Goal: Task Accomplishment & Management: Manage account settings

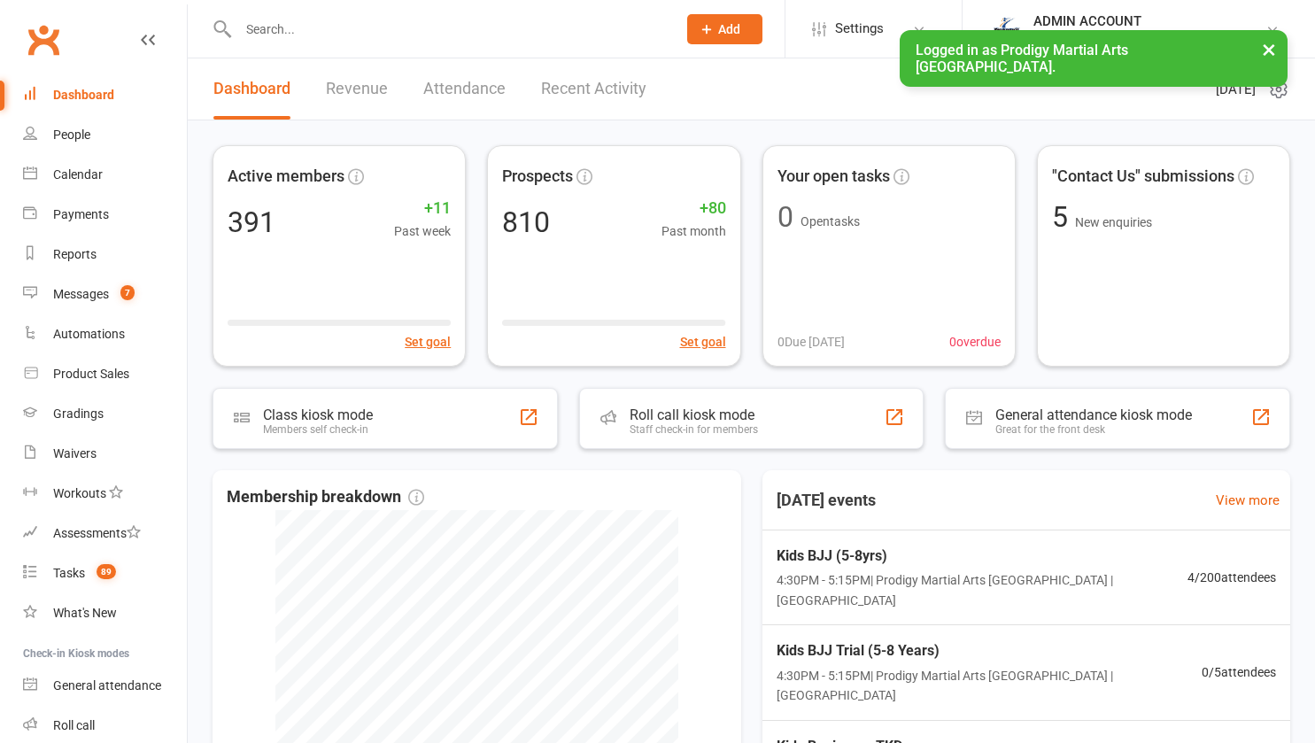
click at [366, 29] on input "text" at bounding box center [448, 29] width 431 height 25
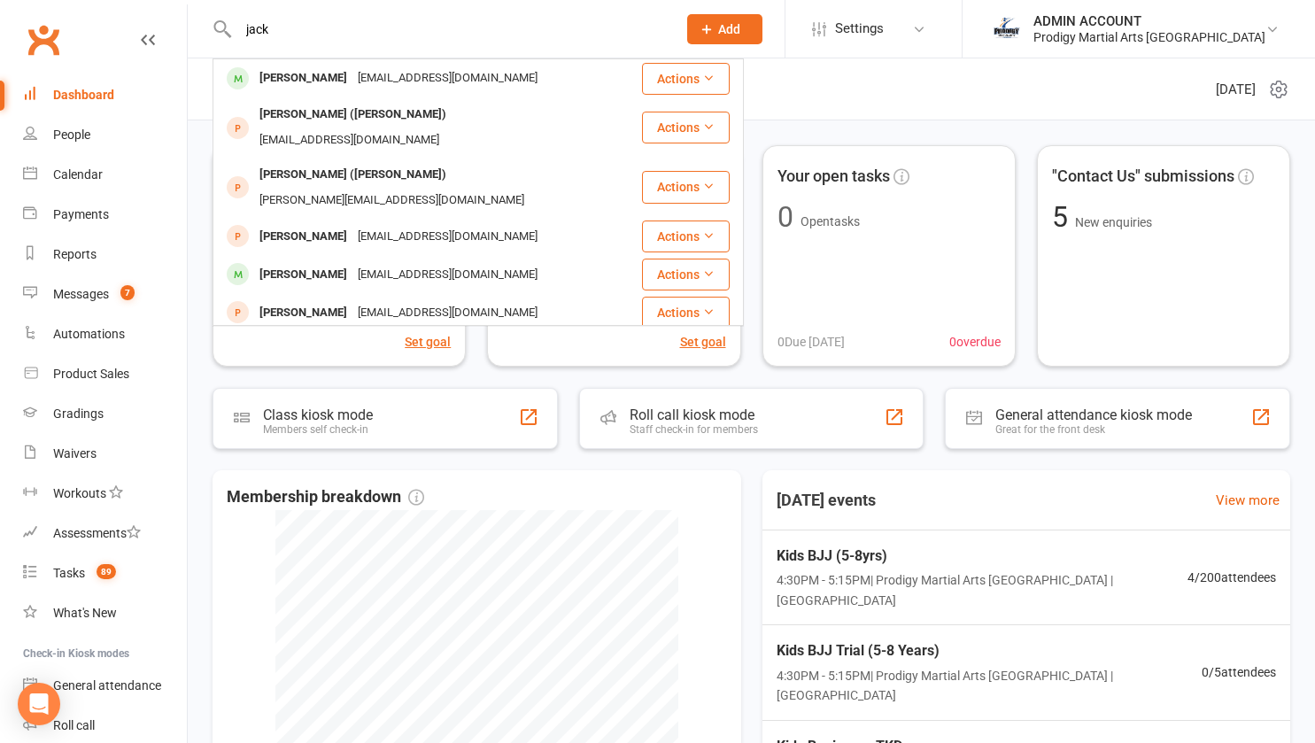
type input "jack"
click at [306, 72] on div "[PERSON_NAME]" at bounding box center [303, 79] width 98 height 26
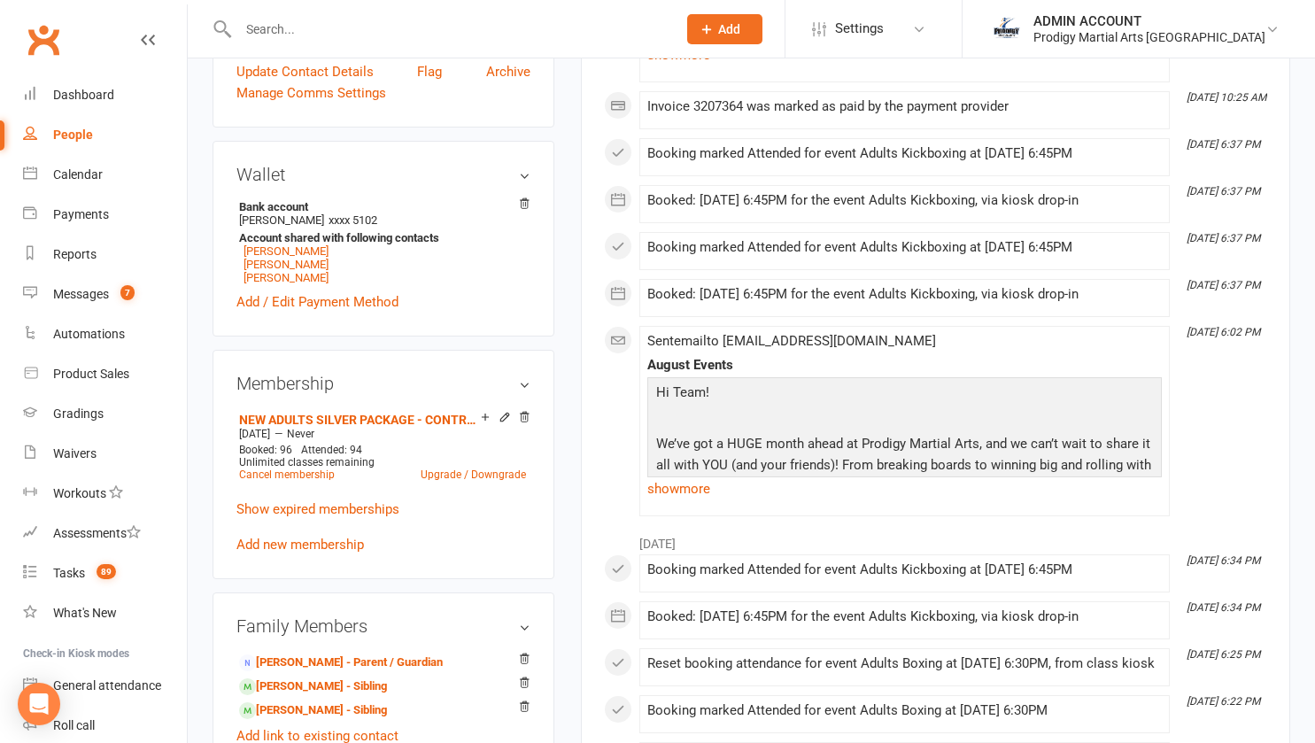
scroll to position [492, 0]
click at [293, 476] on link "Cancel membership" at bounding box center [287, 473] width 96 height 12
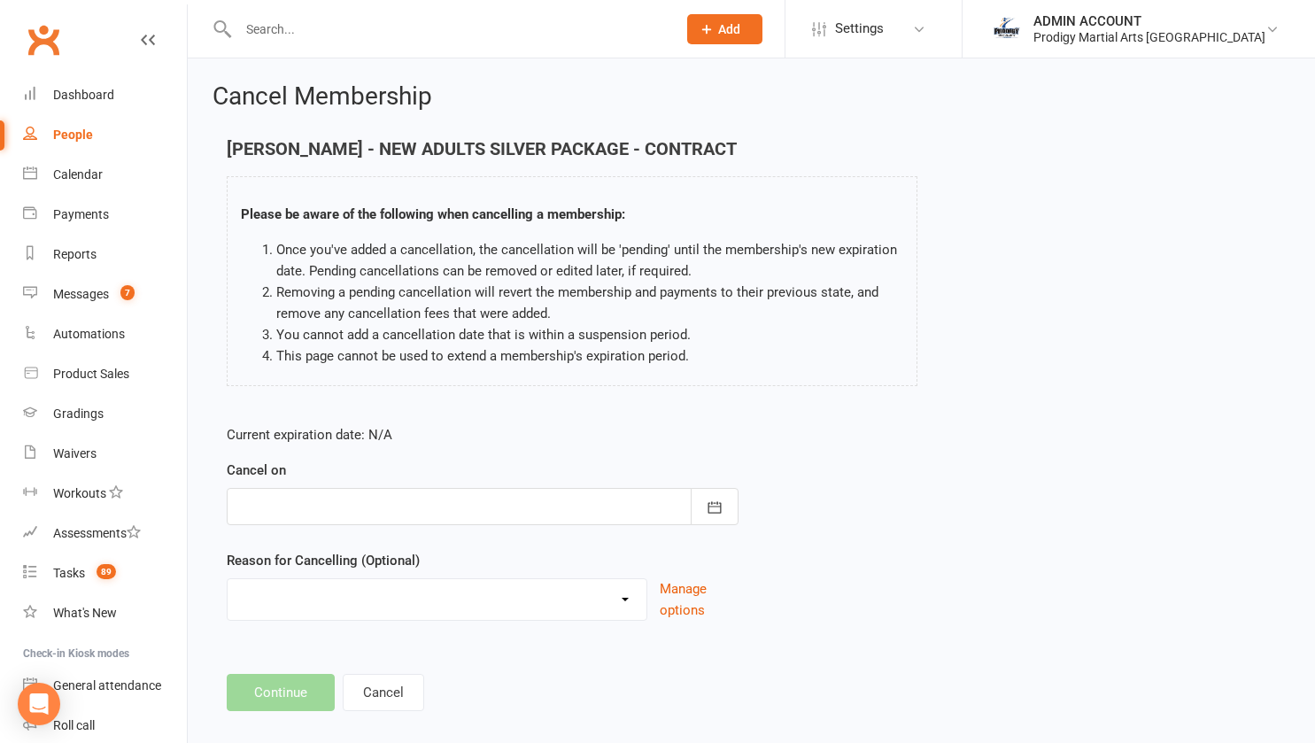
click at [403, 530] on form "Current expiration date: N/A Cancel on [DATE] Sun Mon Tue Wed Thu Fri Sat 31 27…" at bounding box center [483, 522] width 512 height 197
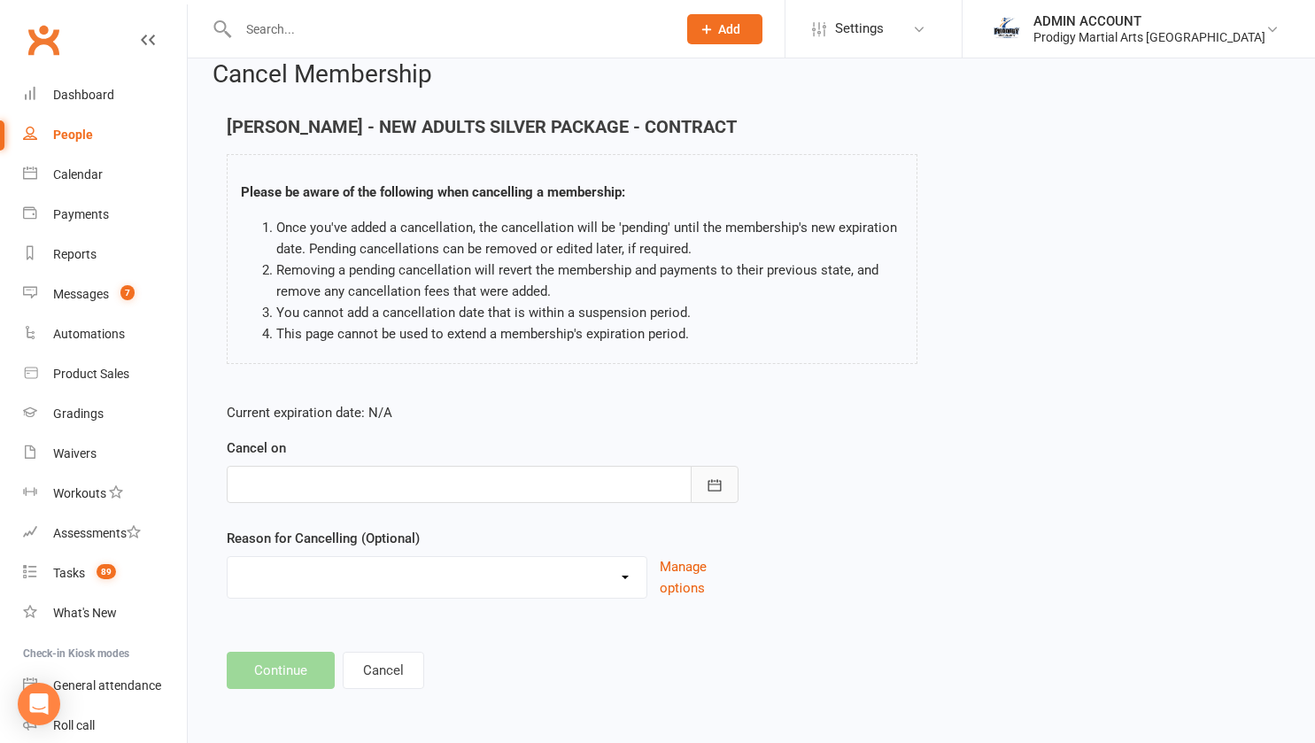
click at [718, 486] on icon "button" at bounding box center [715, 486] width 18 height 18
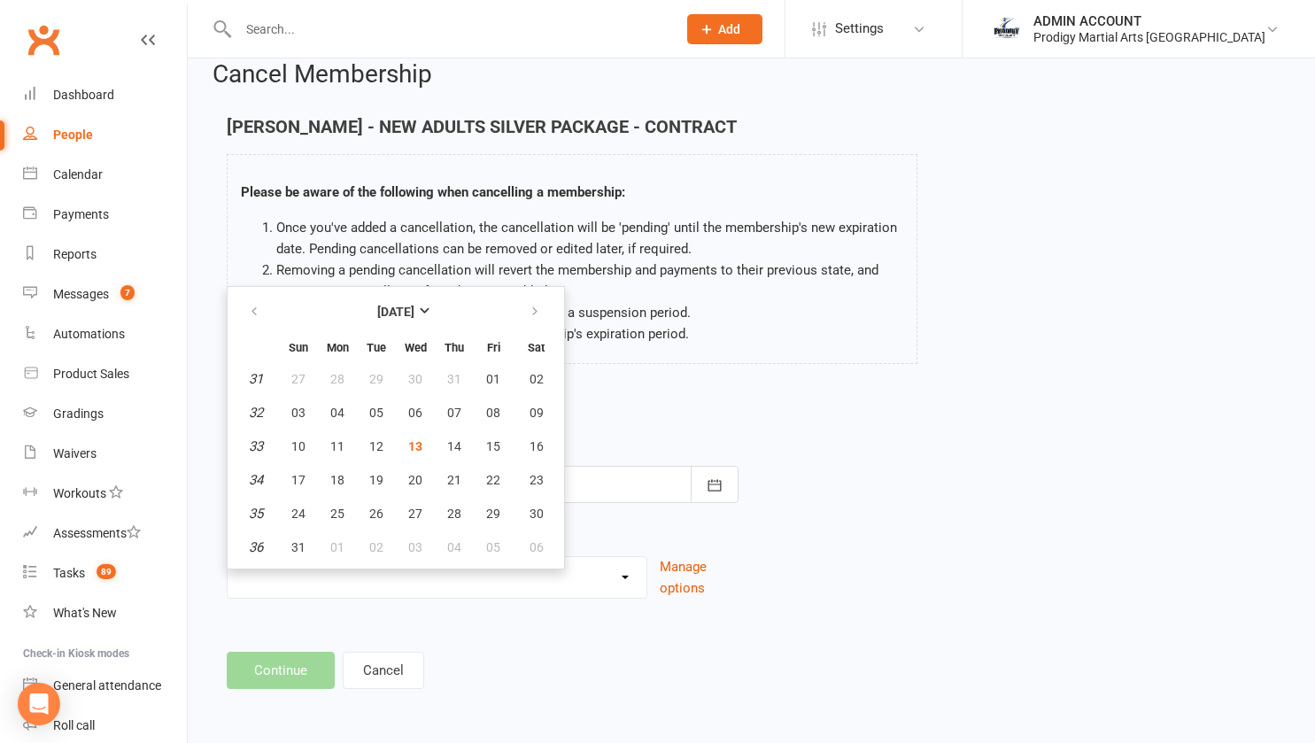
click at [657, 399] on div "Current expiration date: N/A Cancel on [DATE] Sun Mon Tue Wed Thu Fri Sat 31 27…" at bounding box center [482, 506] width 539 height 235
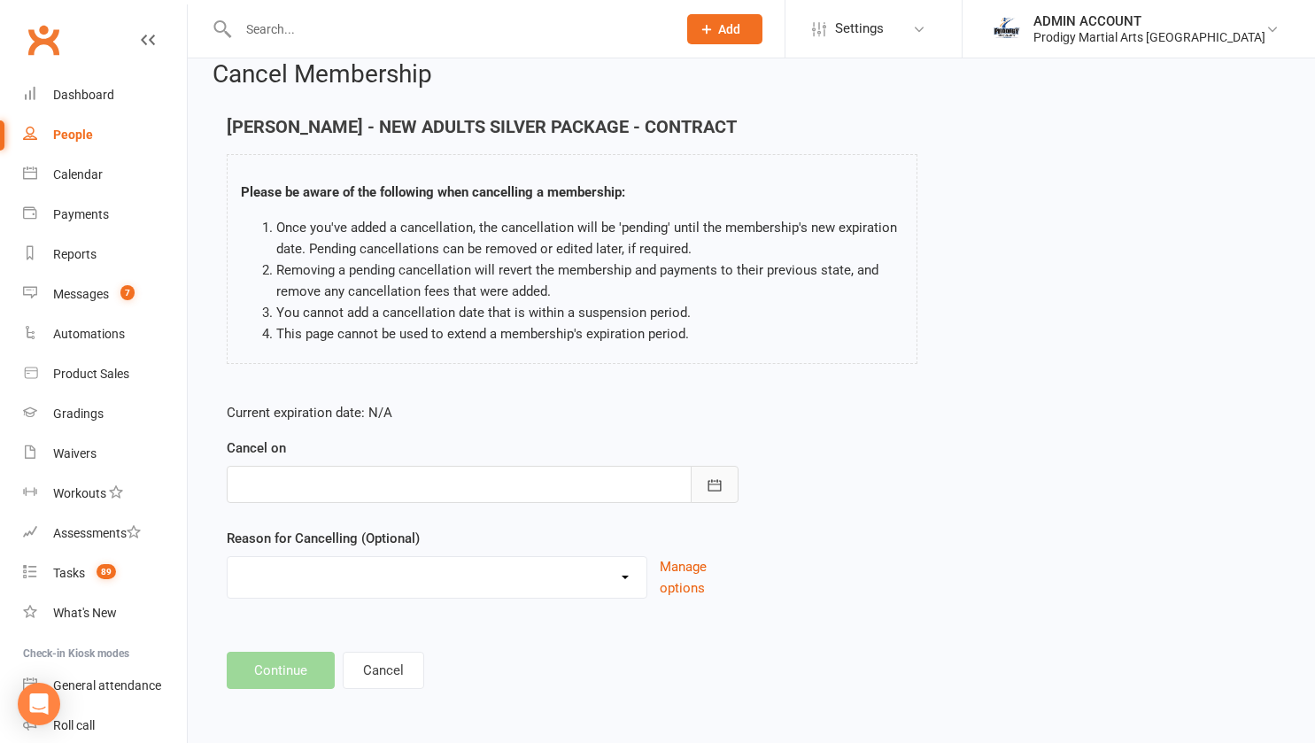
click at [704, 477] on button "button" at bounding box center [715, 484] width 48 height 37
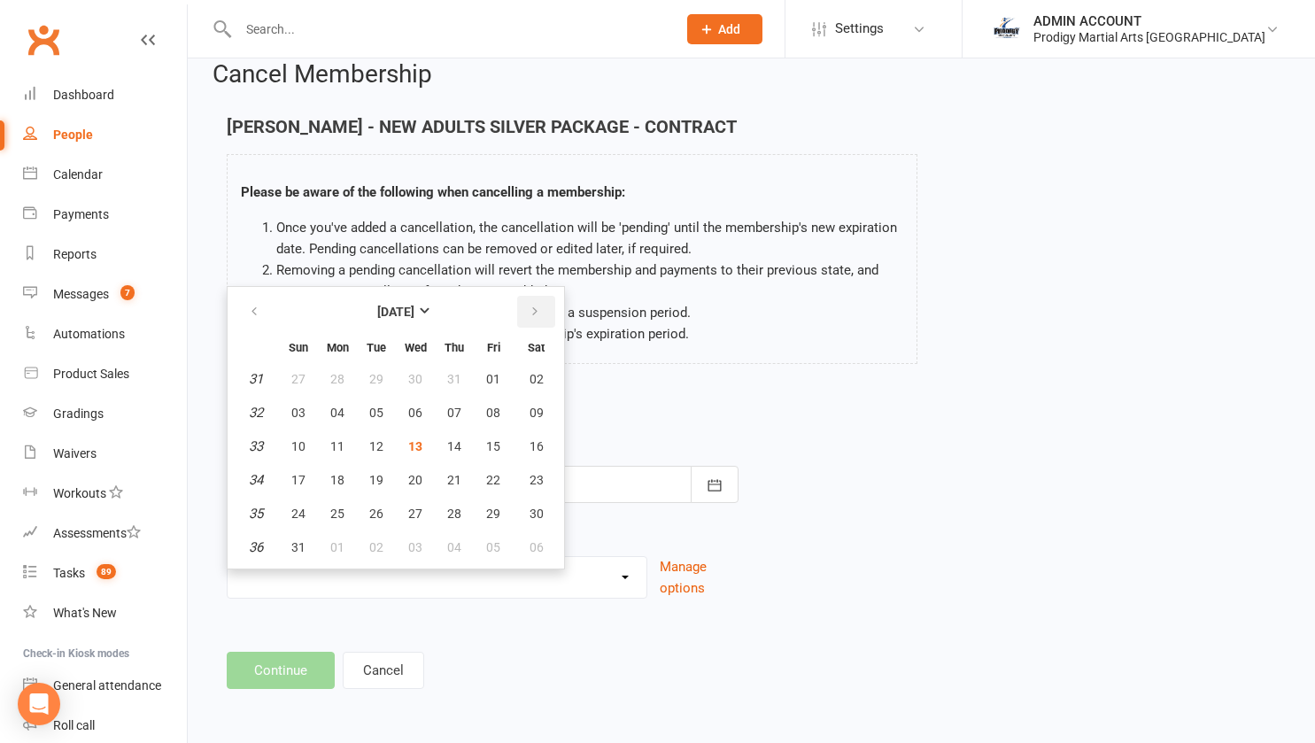
click at [533, 307] on icon "button" at bounding box center [535, 312] width 12 height 14
click at [490, 446] on span "19" at bounding box center [493, 446] width 14 height 14
type input "[DATE]"
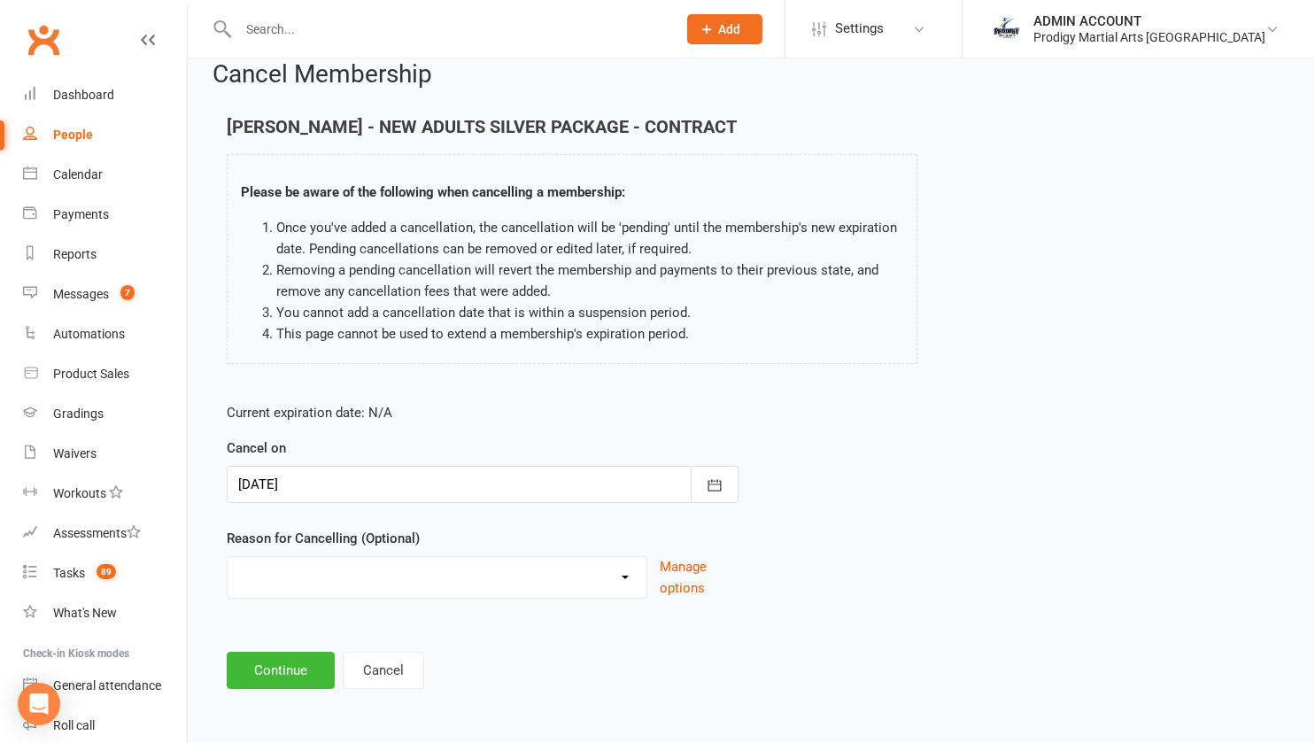
click at [454, 570] on select "Holiday Injury Loss of Interest Moving Scheduling Issues Other reason" at bounding box center [437, 574] width 419 height 35
click at [313, 575] on select "Holiday Injury Loss of Interest Moving Scheduling Issues Other reason" at bounding box center [437, 574] width 419 height 35
select select "5"
click at [228, 557] on select "Holiday Injury Loss of Interest Moving Scheduling Issues Other reason" at bounding box center [437, 574] width 419 height 35
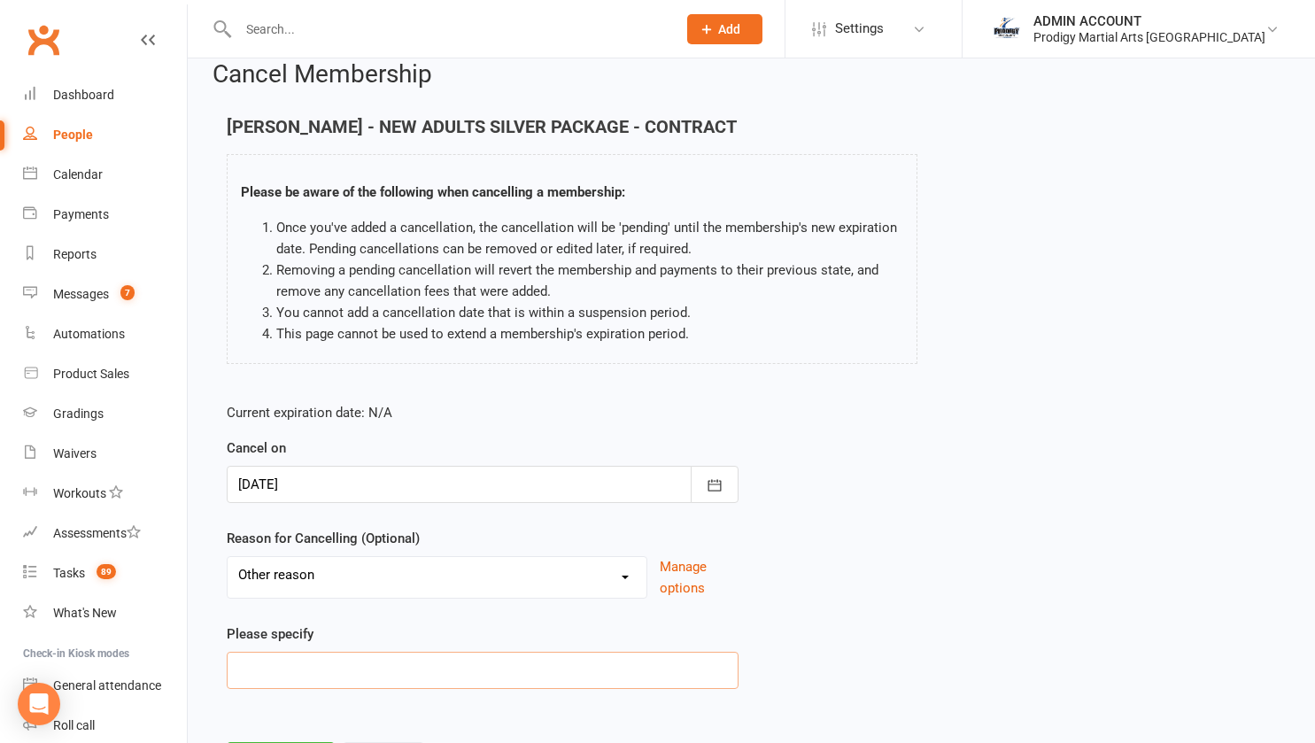
click at [278, 681] on input at bounding box center [483, 670] width 512 height 37
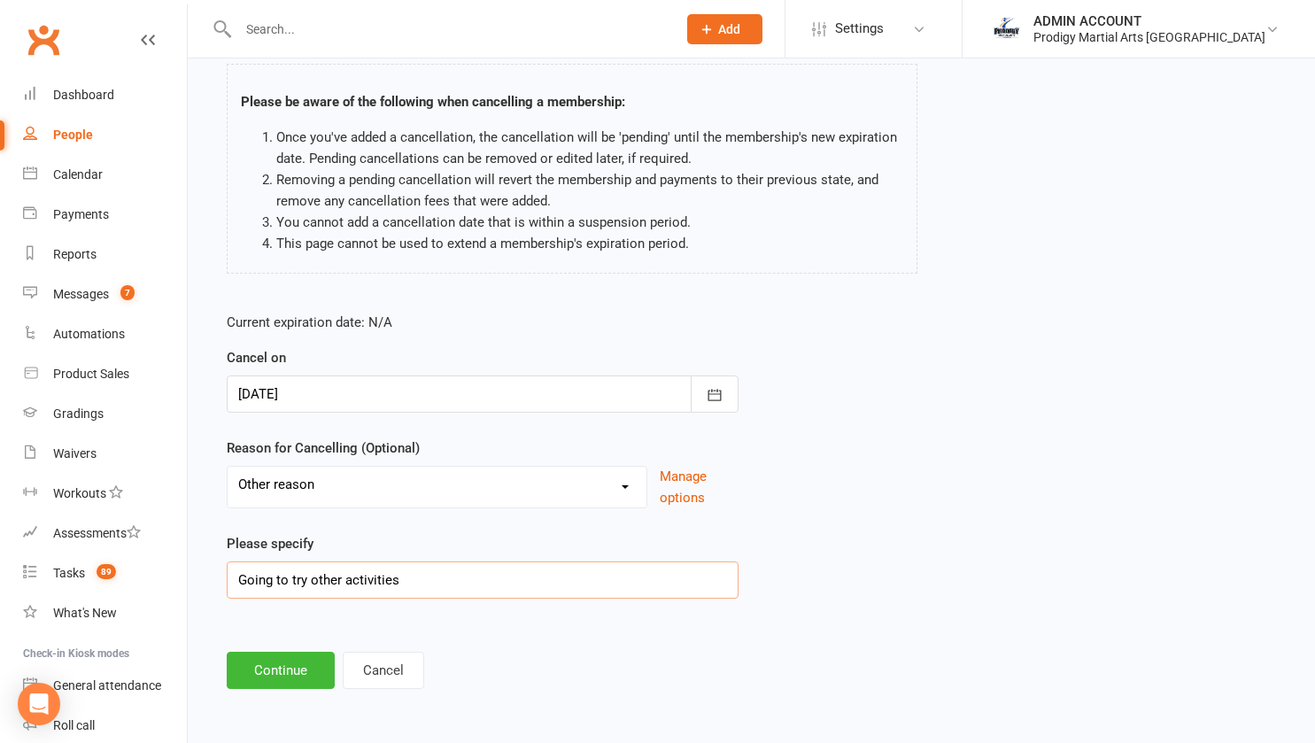
type input "Going to try other activities"
click at [267, 678] on button "Continue" at bounding box center [281, 670] width 108 height 37
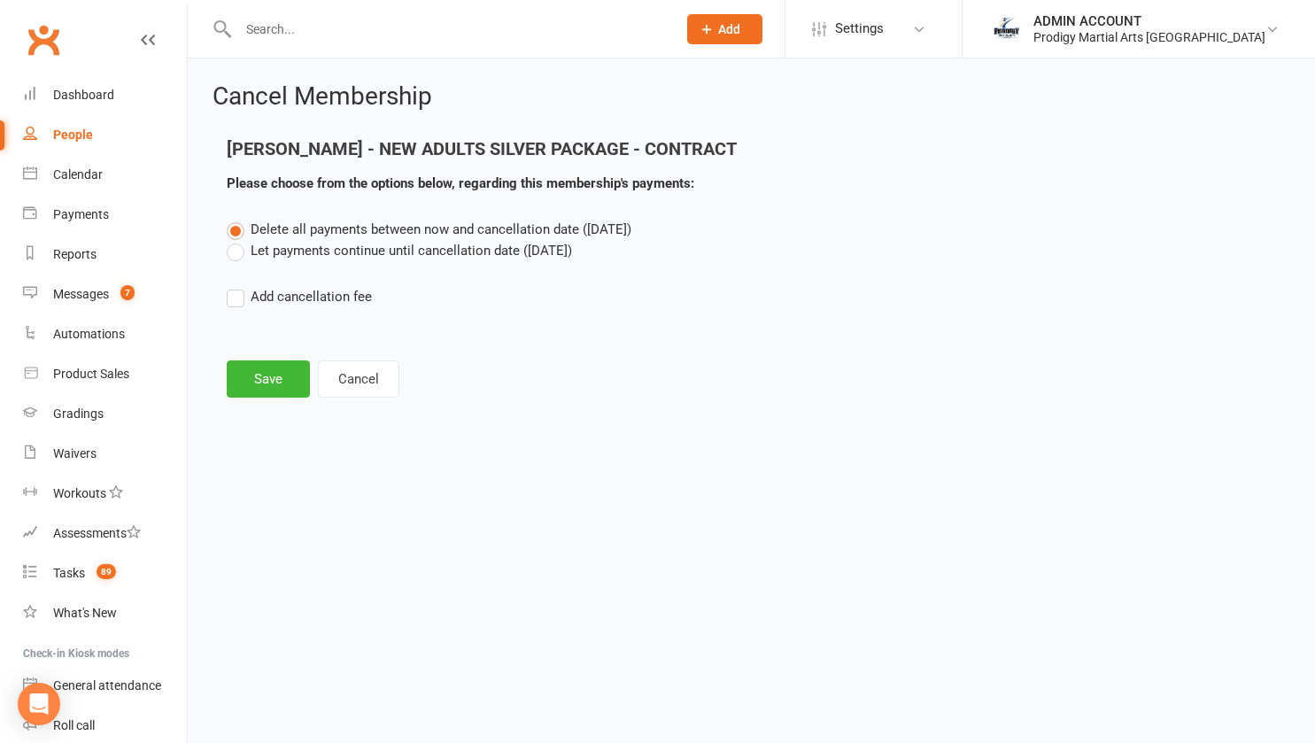
scroll to position [0, 0]
click at [243, 253] on label "Let payments continue until cancellation date ([DATE])" at bounding box center [399, 250] width 345 height 21
click at [238, 240] on input "Let payments continue until cancellation date ([DATE])" at bounding box center [233, 240] width 12 height 0
click at [258, 369] on button "Save" at bounding box center [268, 378] width 83 height 37
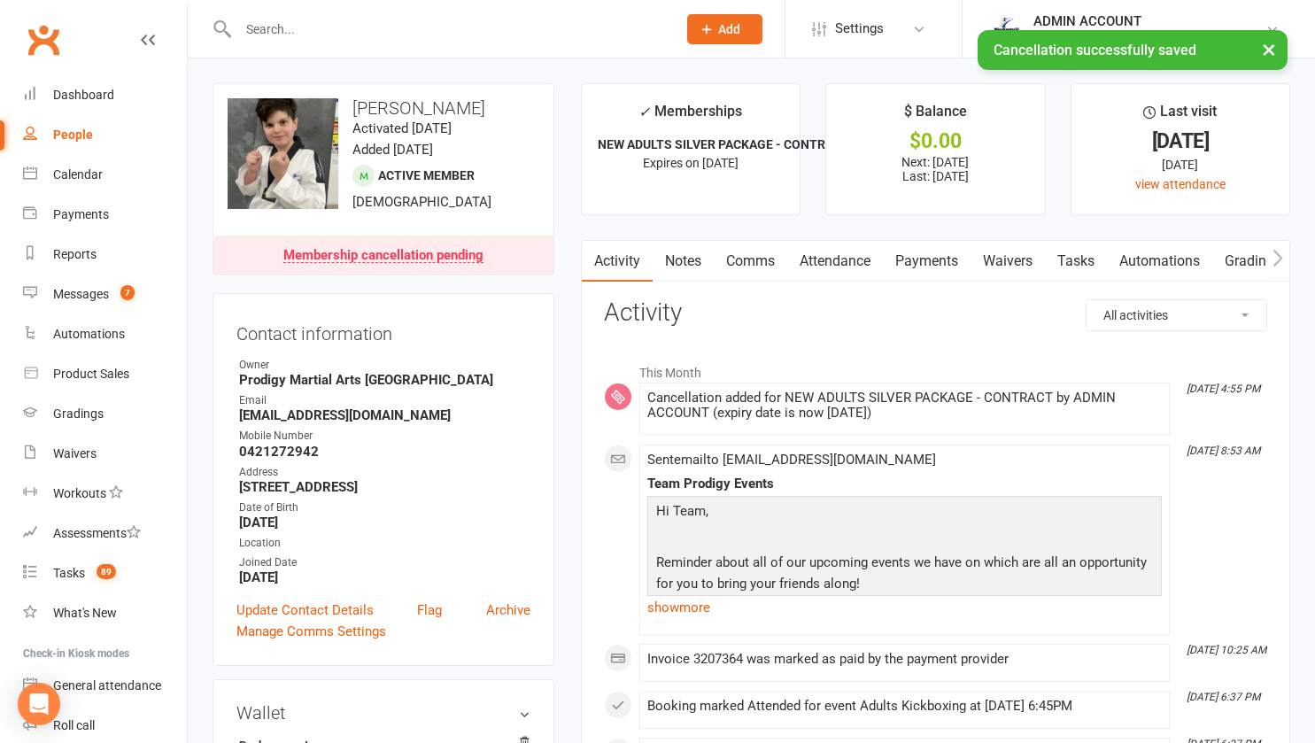
click at [913, 262] on link "Payments" at bounding box center [927, 261] width 88 height 41
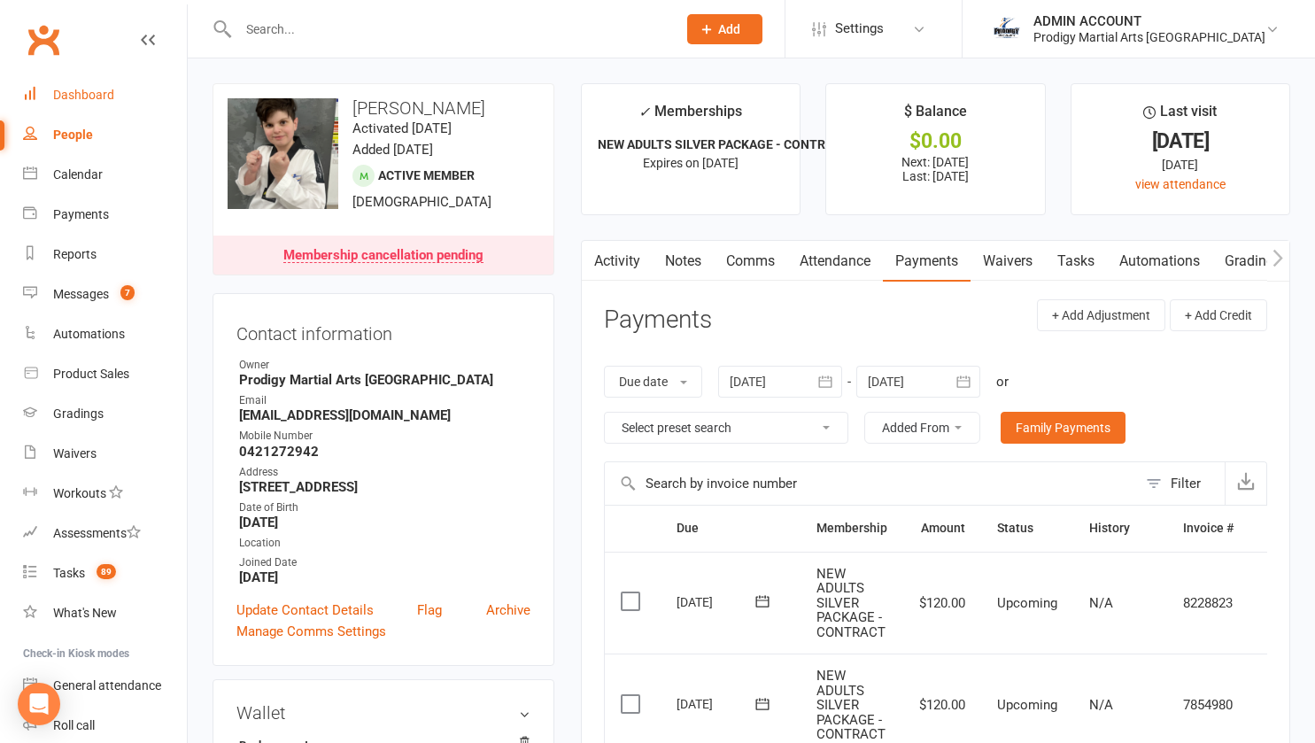
click at [90, 93] on div "Dashboard" at bounding box center [83, 95] width 61 height 14
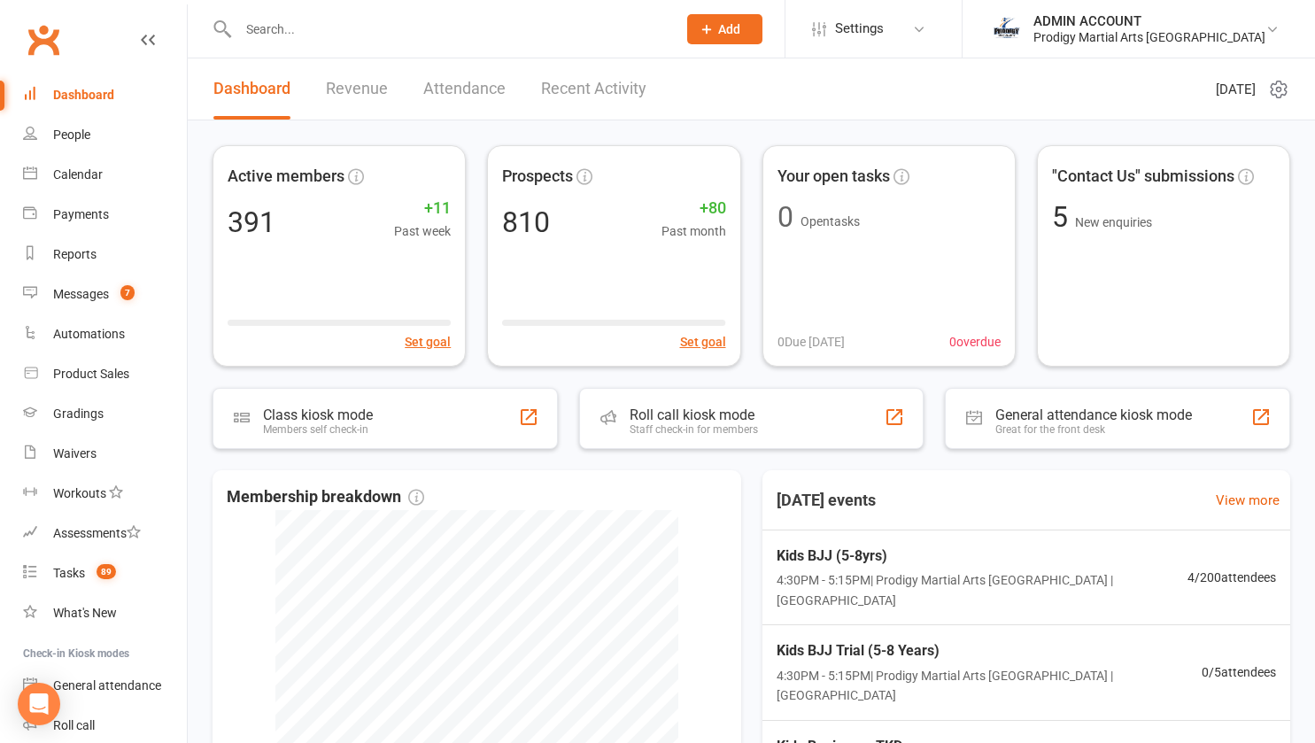
click at [300, 40] on input "text" at bounding box center [448, 29] width 431 height 25
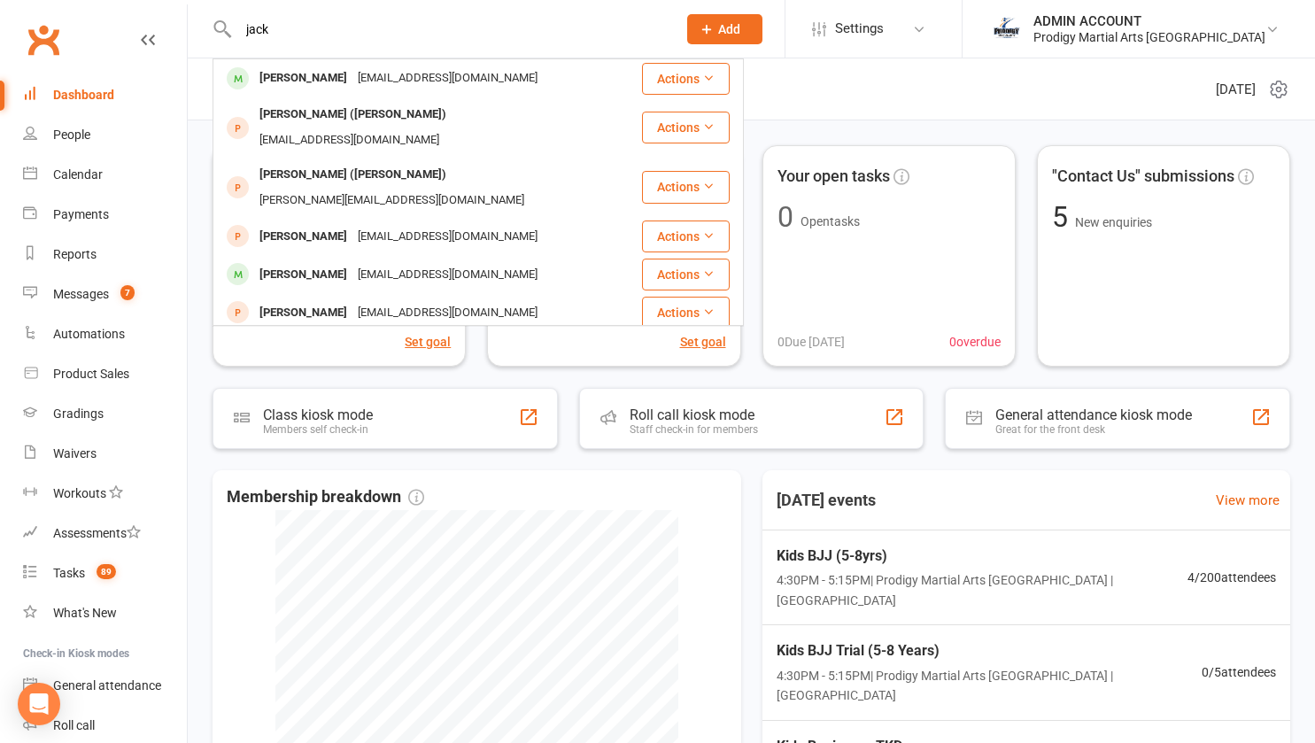
type input "jack"
click at [283, 69] on div "[PERSON_NAME]" at bounding box center [303, 79] width 98 height 26
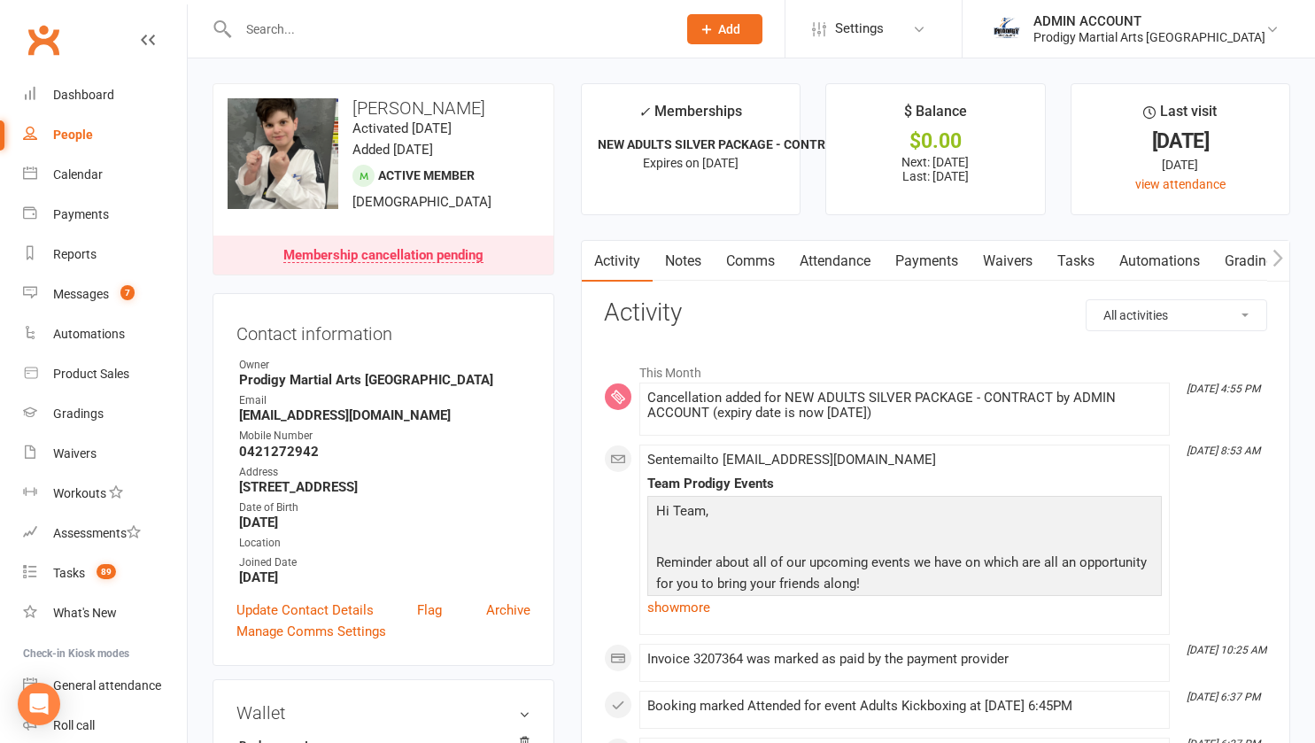
drag, startPoint x: 352, startPoint y: 108, endPoint x: 469, endPoint y: 107, distance: 117.8
click at [469, 107] on h3 "[PERSON_NAME]" at bounding box center [384, 107] width 312 height 19
copy h3 "[PERSON_NAME]"
click at [307, 24] on input "text" at bounding box center [448, 29] width 431 height 25
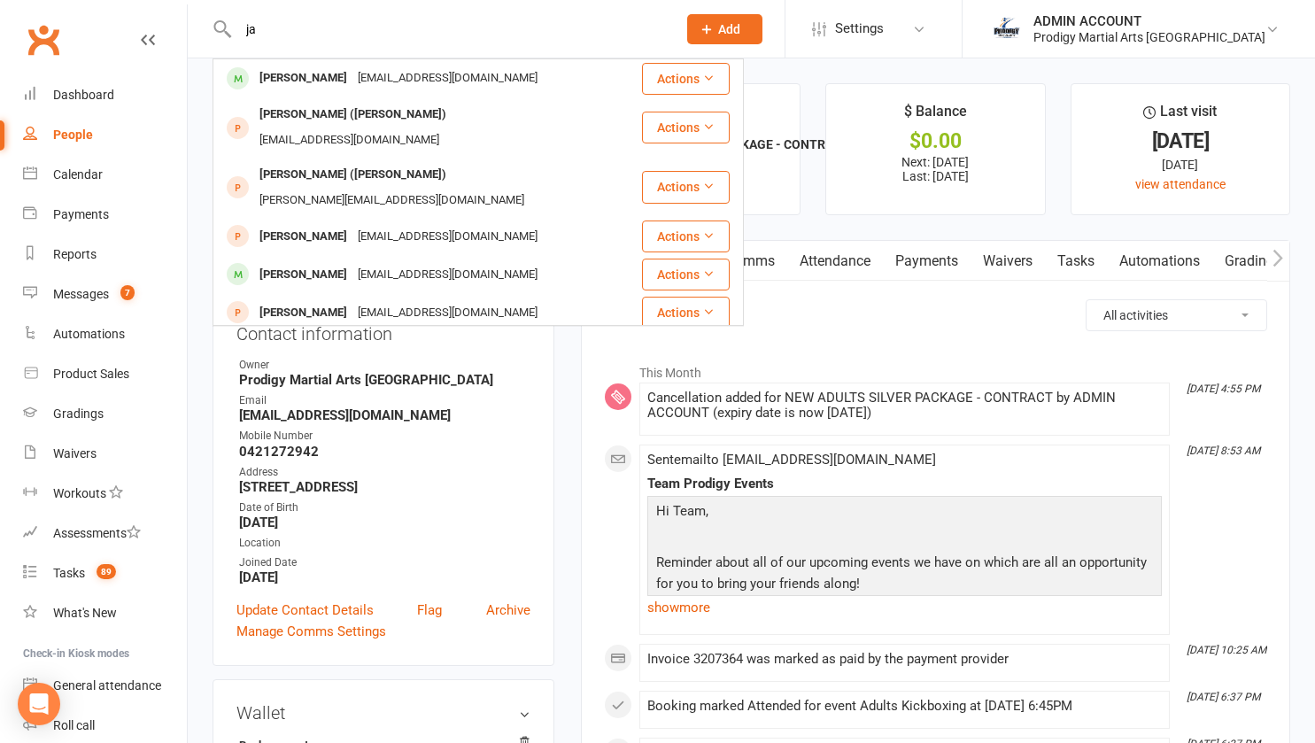
type input "j"
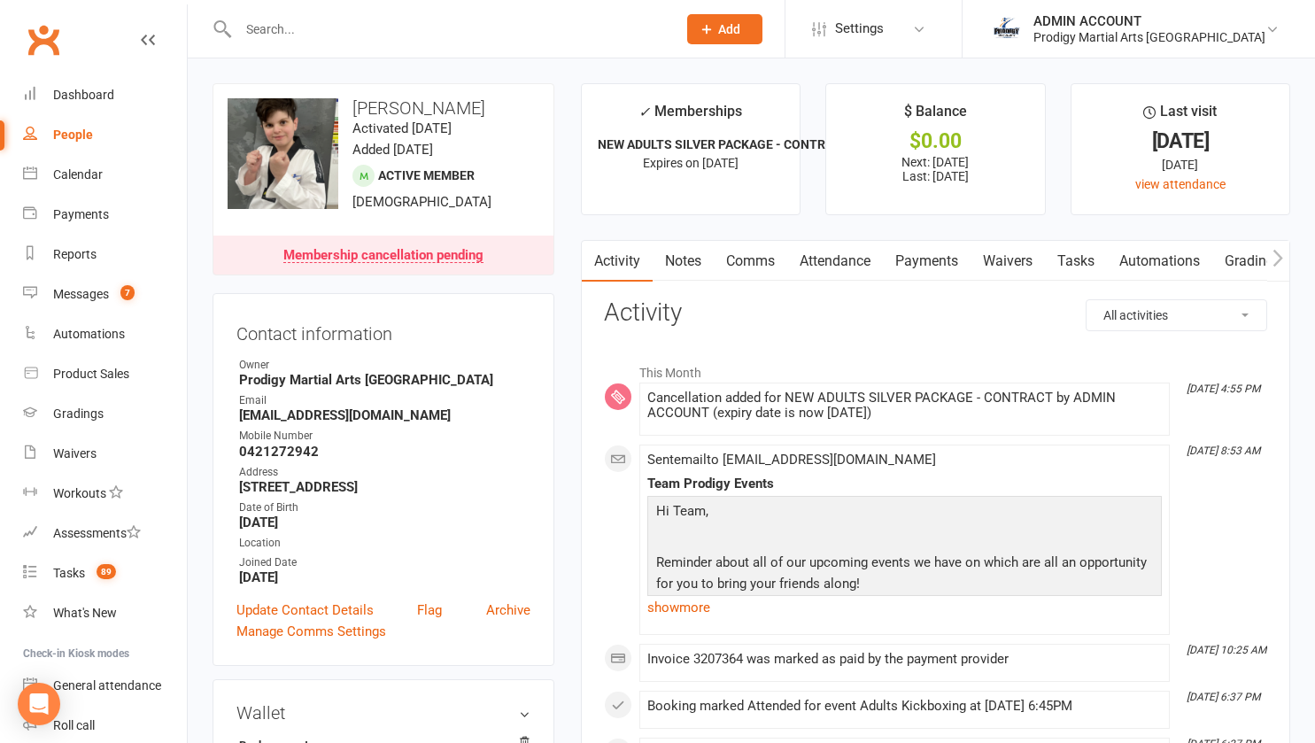
click at [1168, 39] on div "Prodigy Martial Arts [GEOGRAPHIC_DATA]" at bounding box center [1150, 37] width 232 height 16
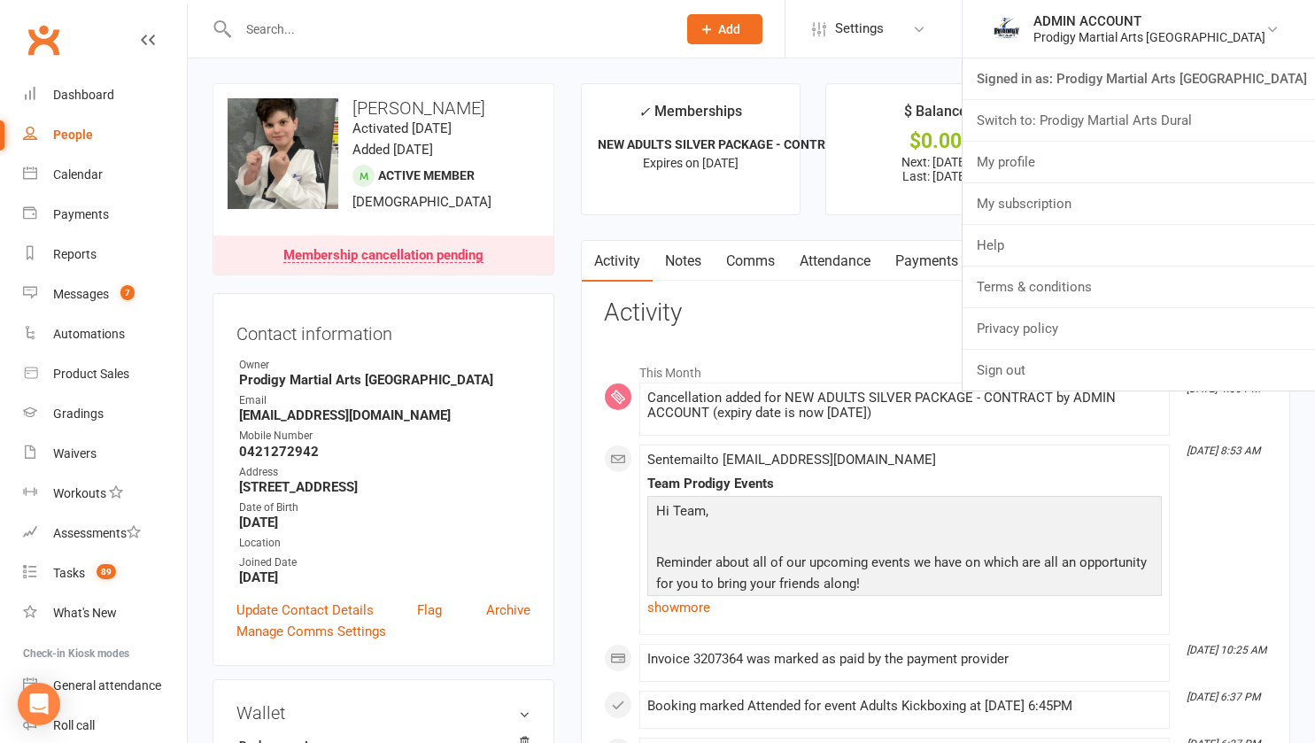
click at [1143, 109] on link "Switch to: Prodigy Martial Arts Dural" at bounding box center [1139, 120] width 353 height 41
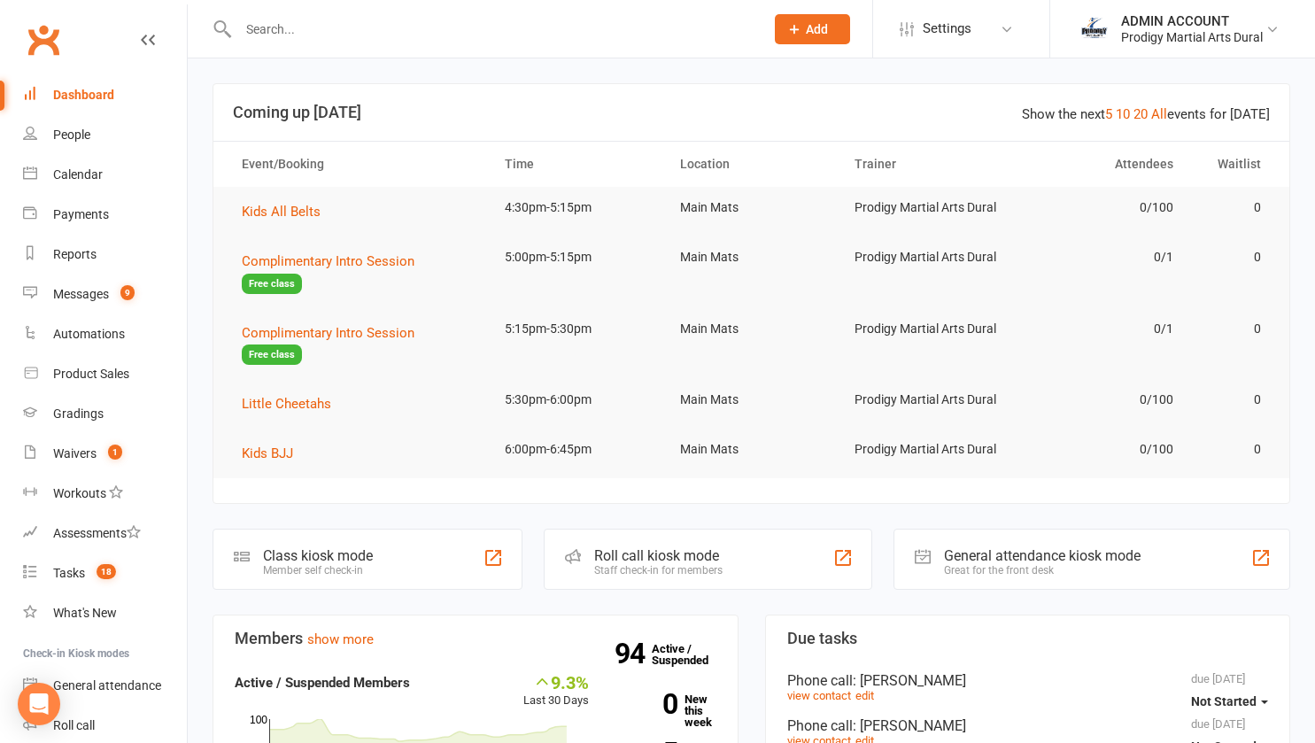
click at [290, 33] on input "text" at bounding box center [492, 29] width 519 height 25
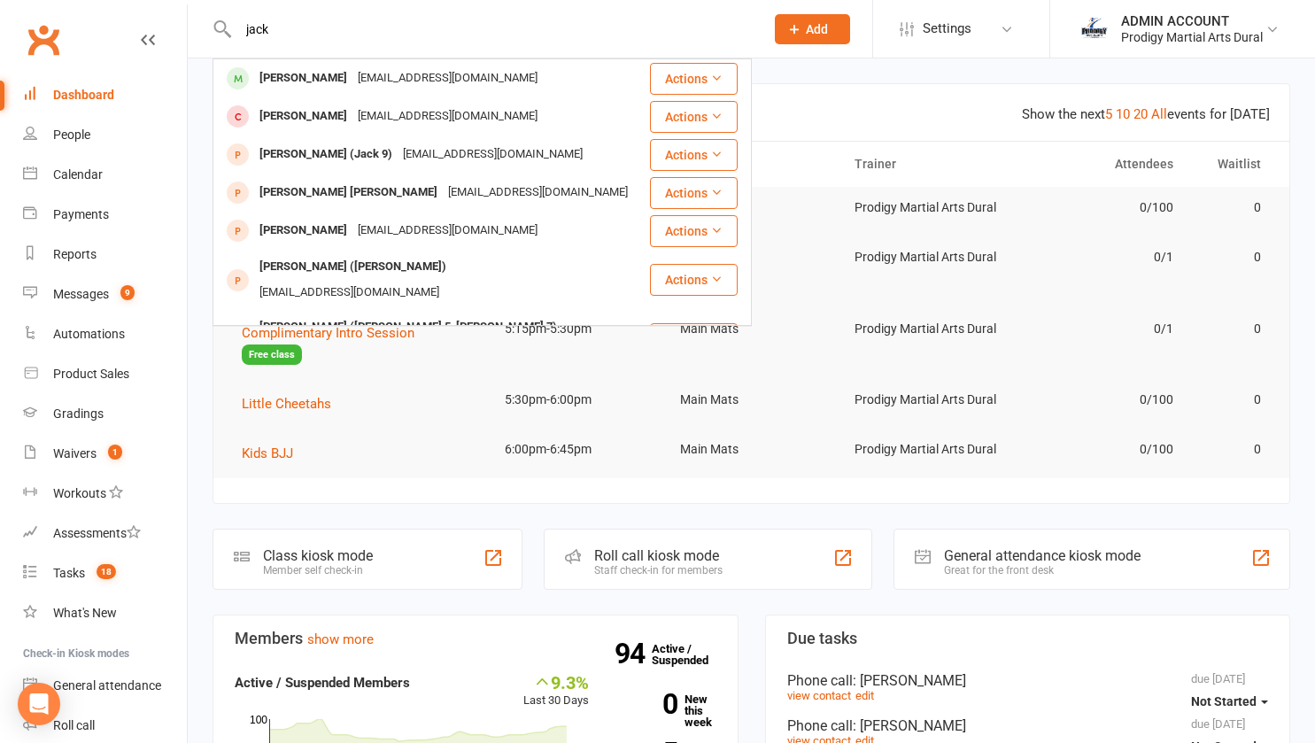
type input "jack"
click at [296, 72] on div "Jack Masters" at bounding box center [303, 79] width 98 height 26
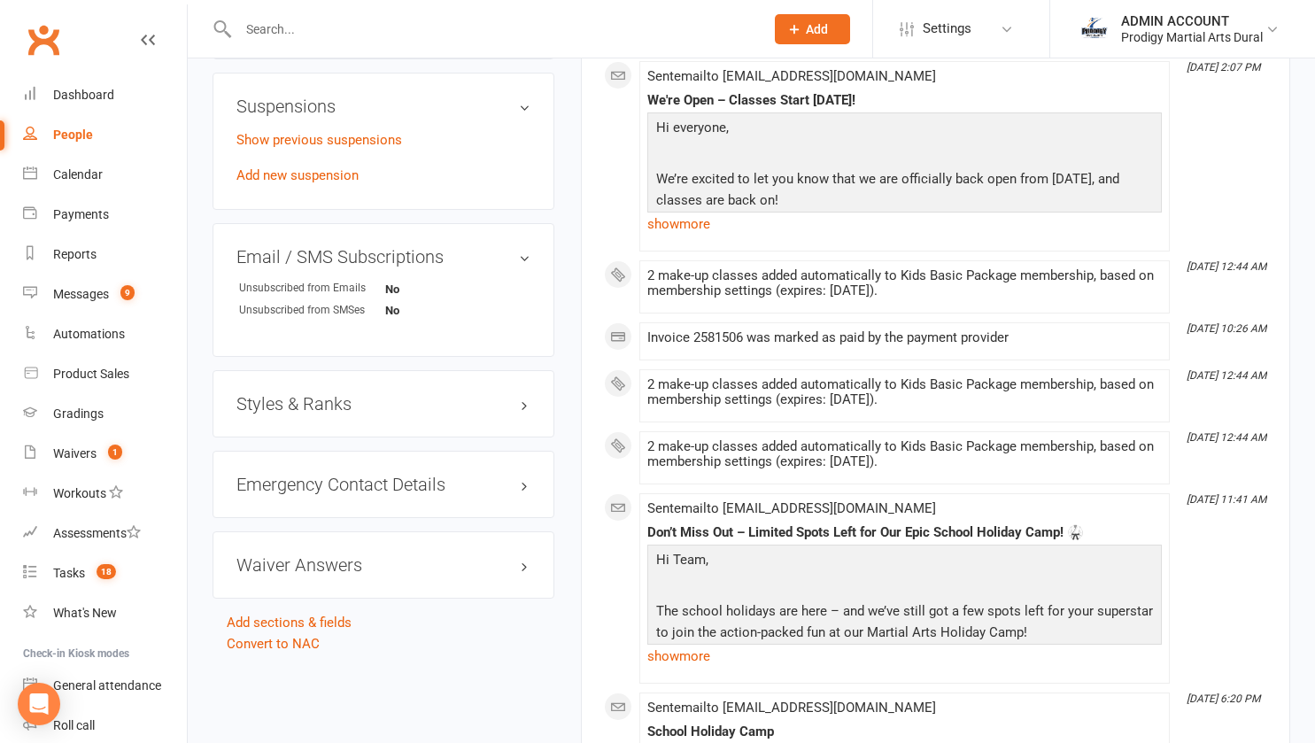
scroll to position [1073, 0]
click at [299, 391] on div "Styles & Ranks" at bounding box center [384, 402] width 342 height 67
click at [299, 407] on h3 "Styles & Ranks" at bounding box center [383, 402] width 294 height 19
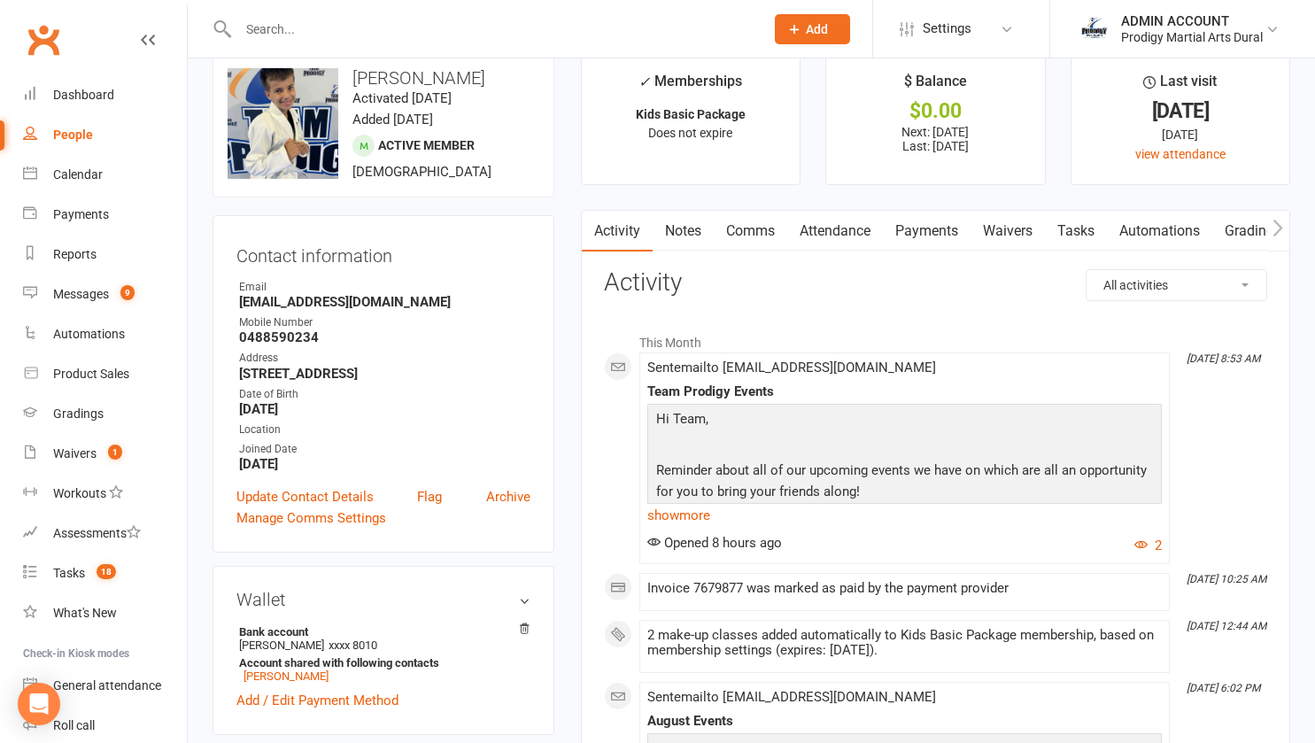
scroll to position [0, 0]
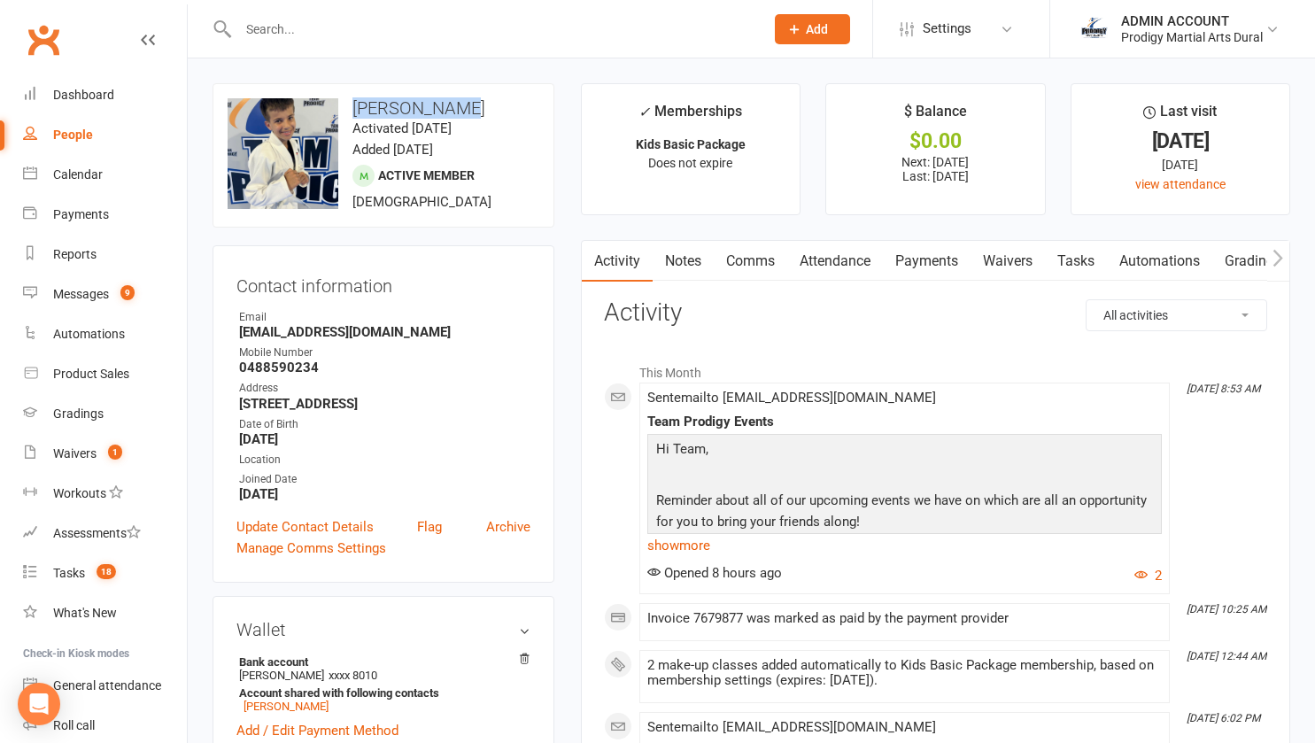
drag, startPoint x: 356, startPoint y: 105, endPoint x: 459, endPoint y: 102, distance: 102.8
click at [459, 102] on h3 "Jack Masters" at bounding box center [384, 107] width 312 height 19
copy h3 "Jack Masters"
click at [76, 443] on link "Waivers 1" at bounding box center [105, 454] width 164 height 40
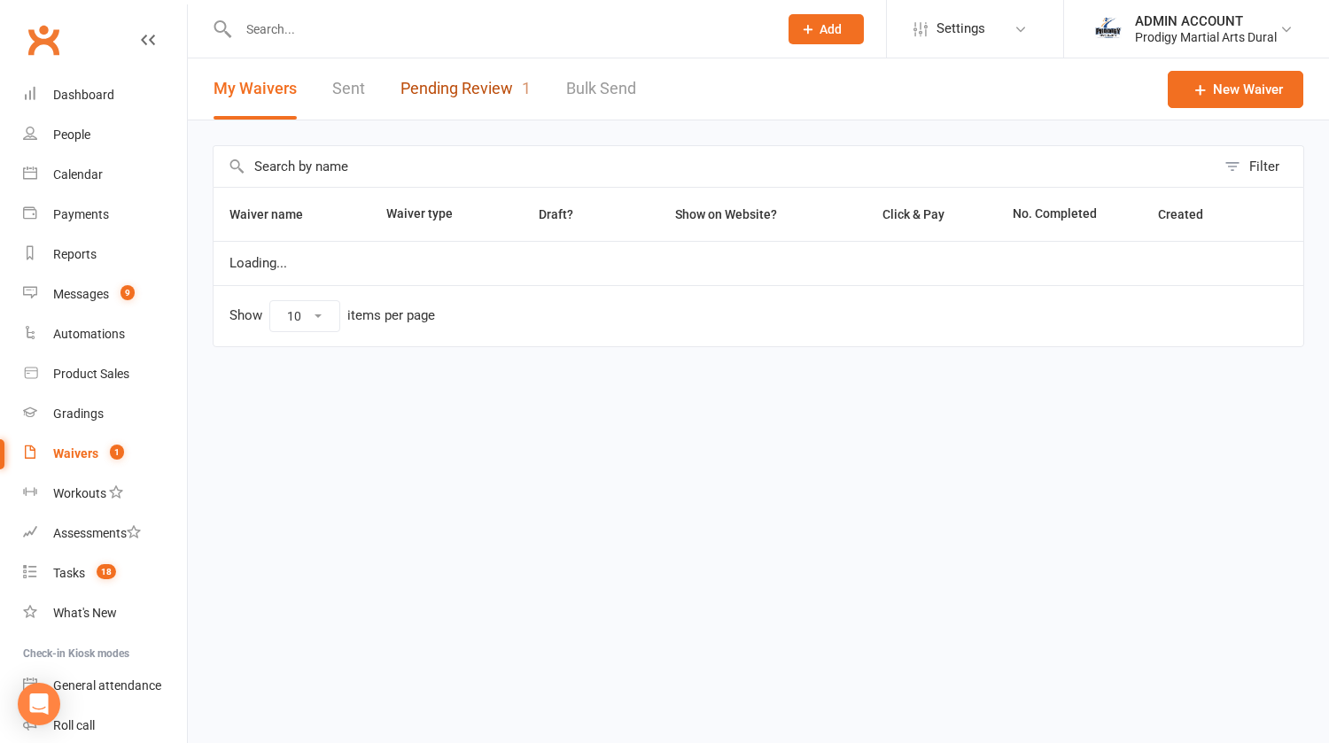
click at [476, 81] on link "Pending Review 1" at bounding box center [465, 88] width 130 height 61
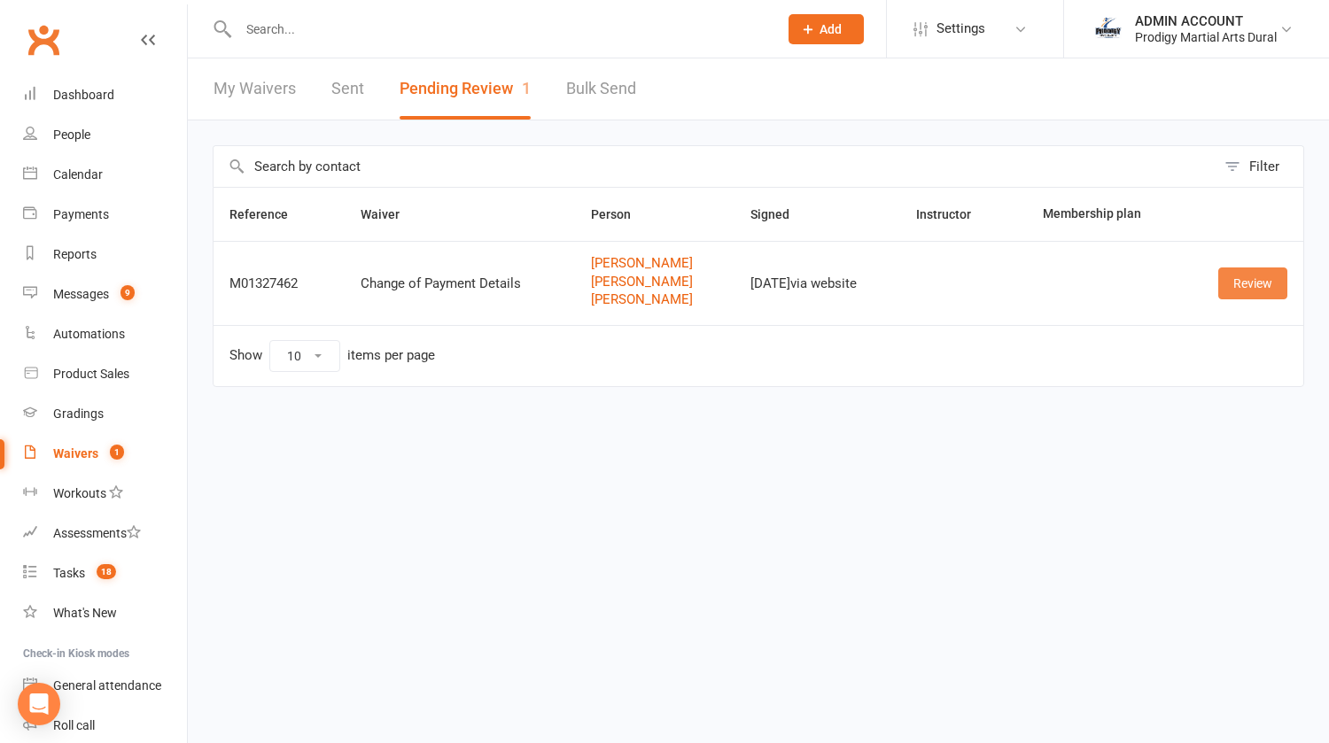
click at [1247, 286] on link "Review" at bounding box center [1252, 283] width 69 height 32
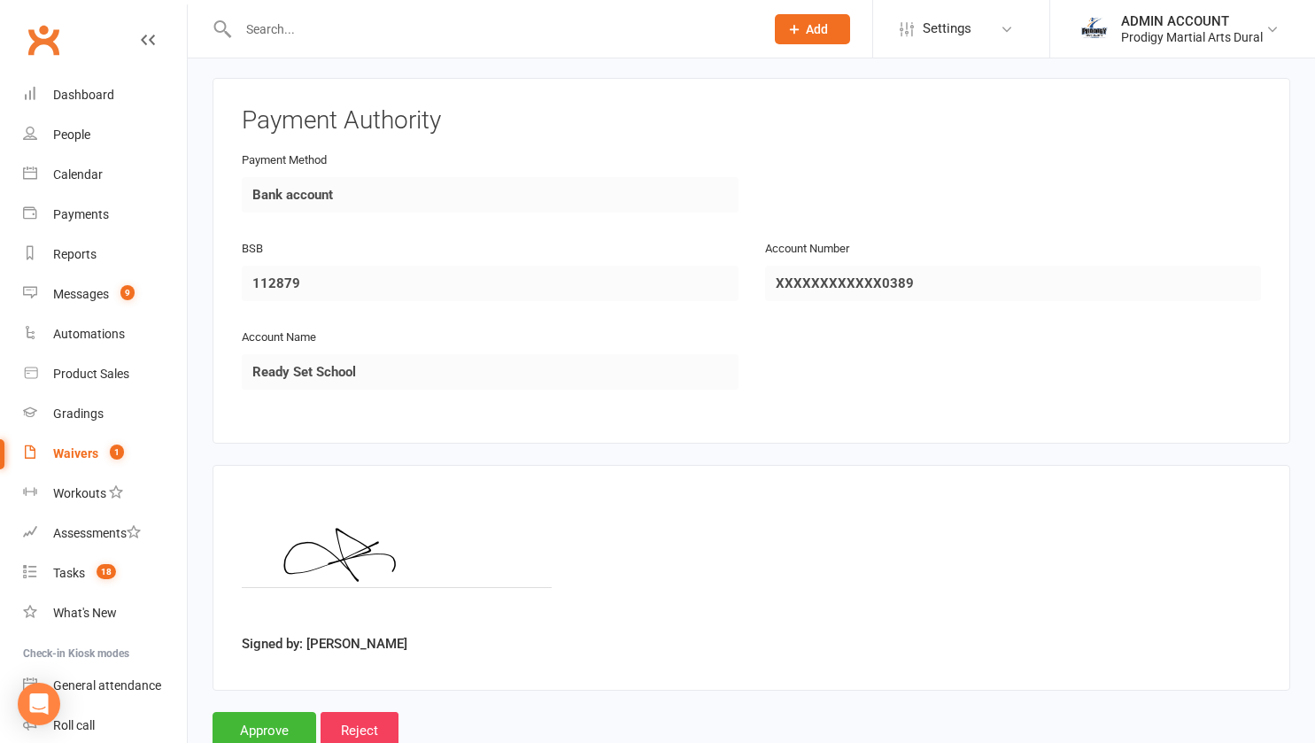
scroll to position [2093, 0]
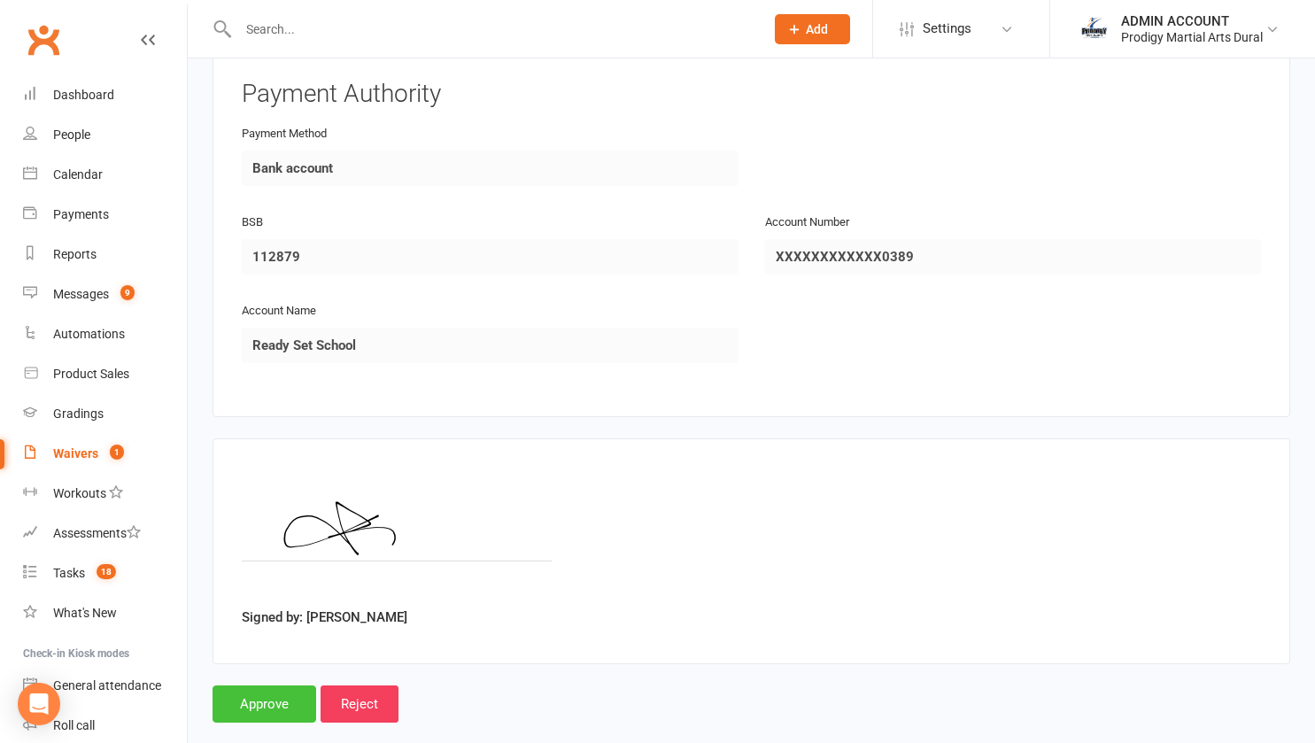
click at [249, 686] on input "Approve" at bounding box center [265, 704] width 104 height 37
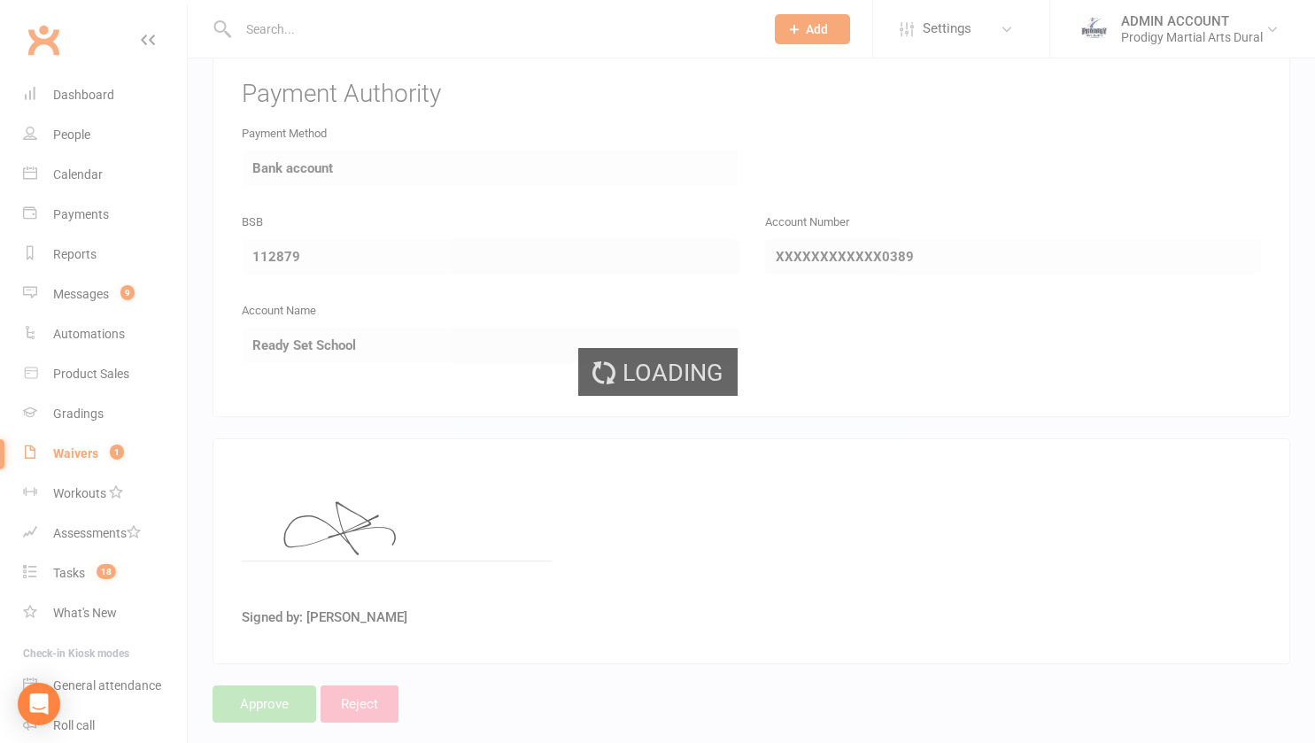
click at [249, 659] on div "Loading" at bounding box center [657, 371] width 1315 height 743
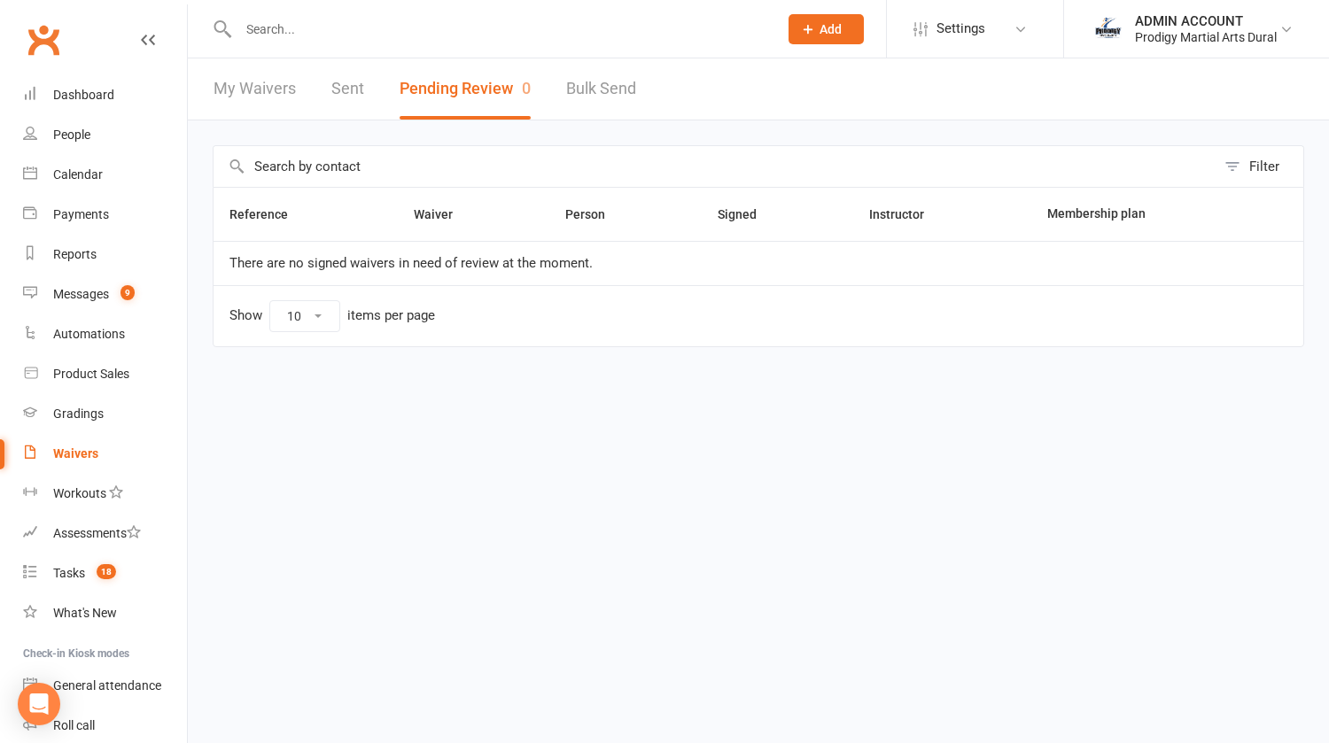
click at [291, 11] on div at bounding box center [489, 29] width 553 height 58
click at [280, 25] on input "text" at bounding box center [499, 29] width 532 height 25
type input "rizk"
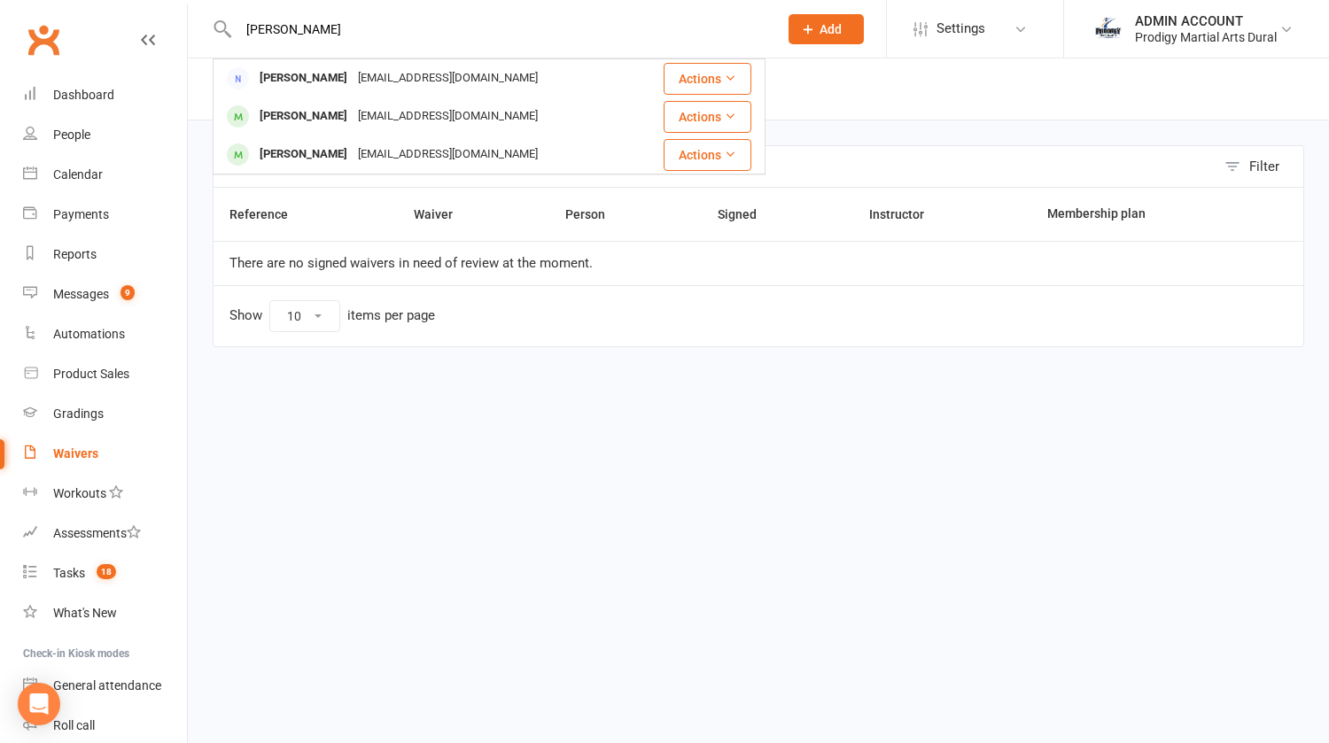
click at [275, 116] on div "Marcus Rizk" at bounding box center [303, 117] width 98 height 26
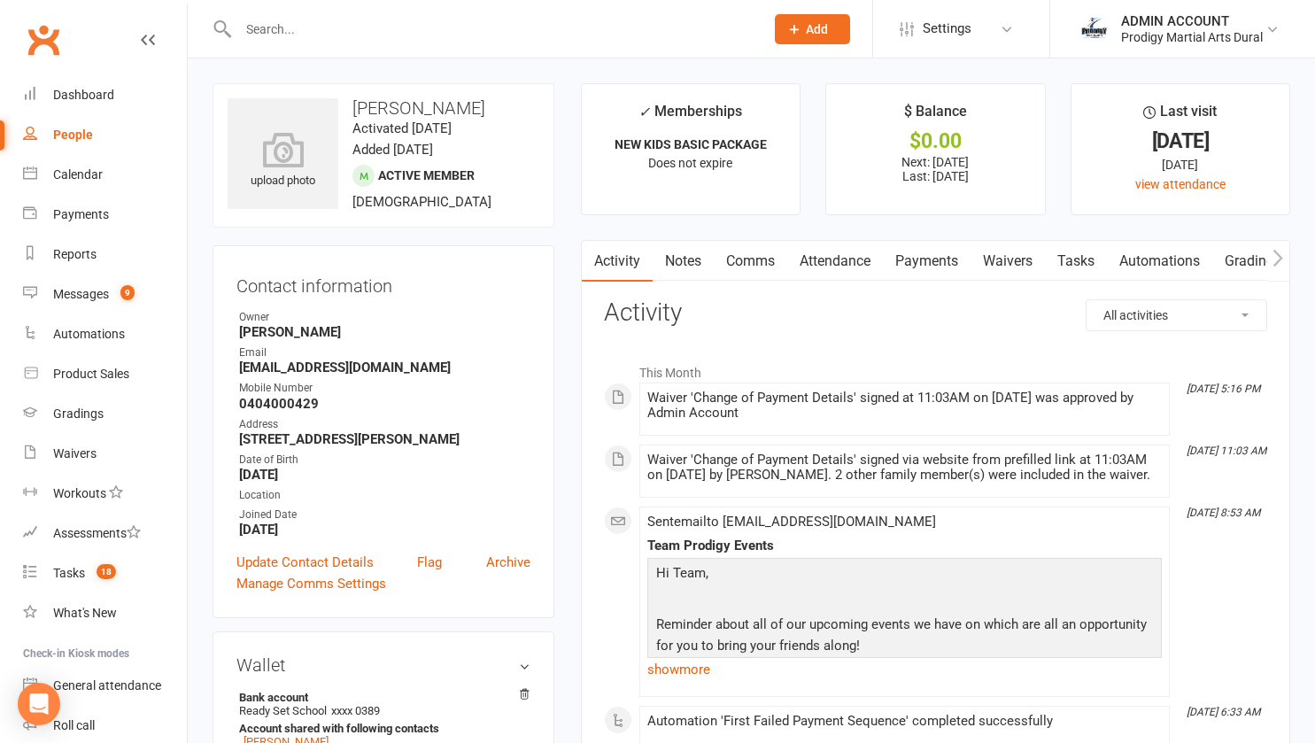
click at [911, 265] on link "Payments" at bounding box center [927, 261] width 88 height 41
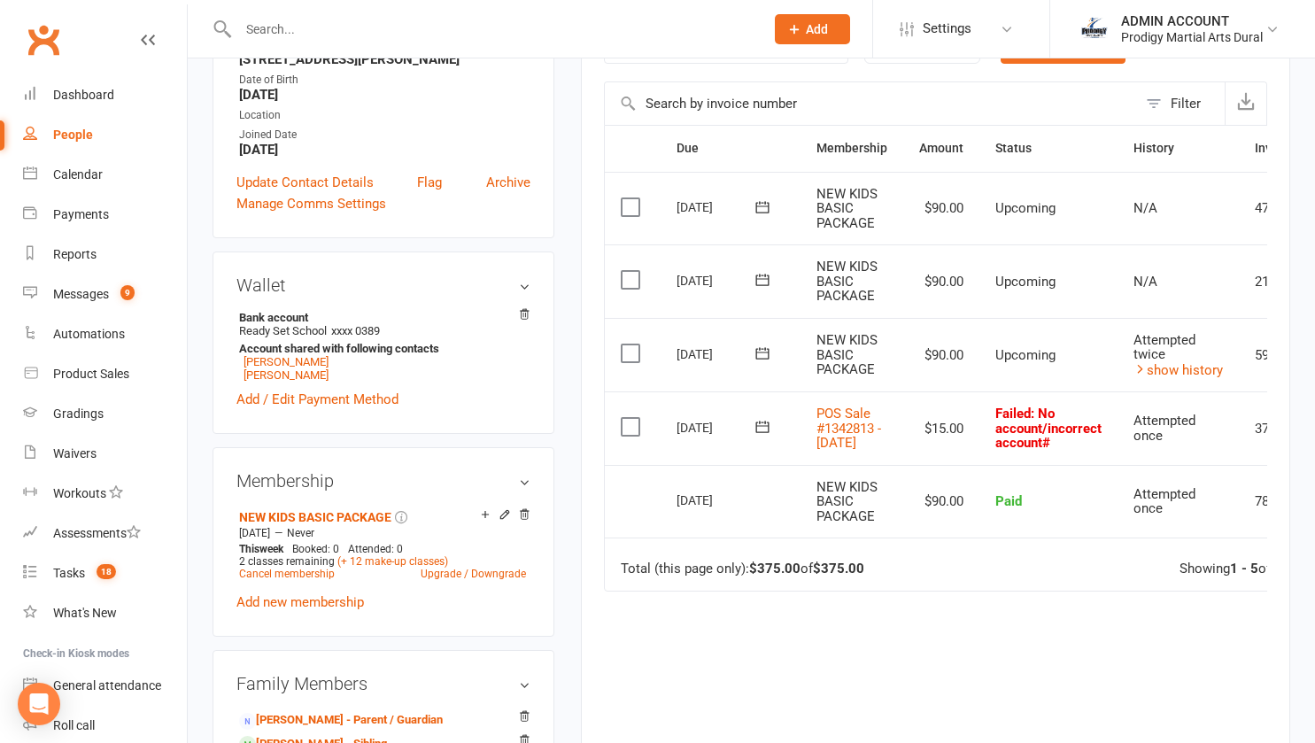
scroll to position [378, 0]
click at [290, 384] on link "Brendan Rizk" at bounding box center [286, 376] width 85 height 13
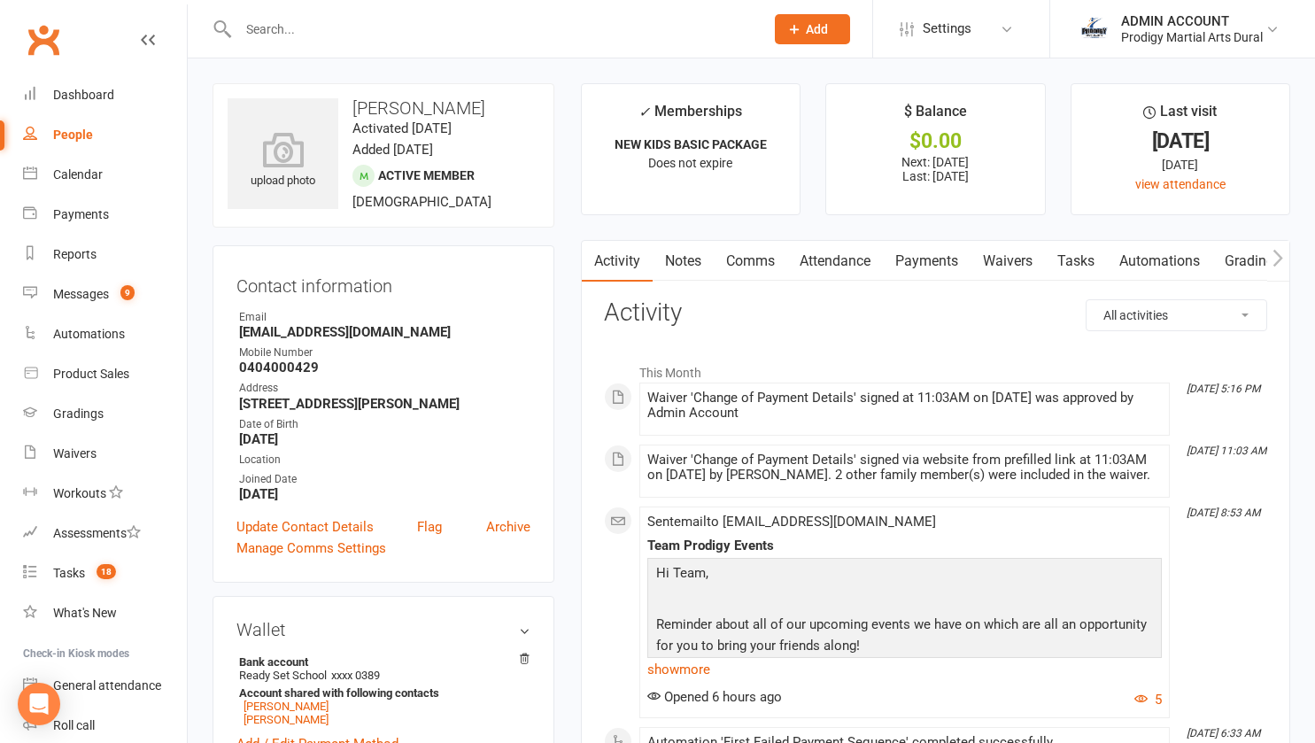
click at [925, 261] on link "Payments" at bounding box center [927, 261] width 88 height 41
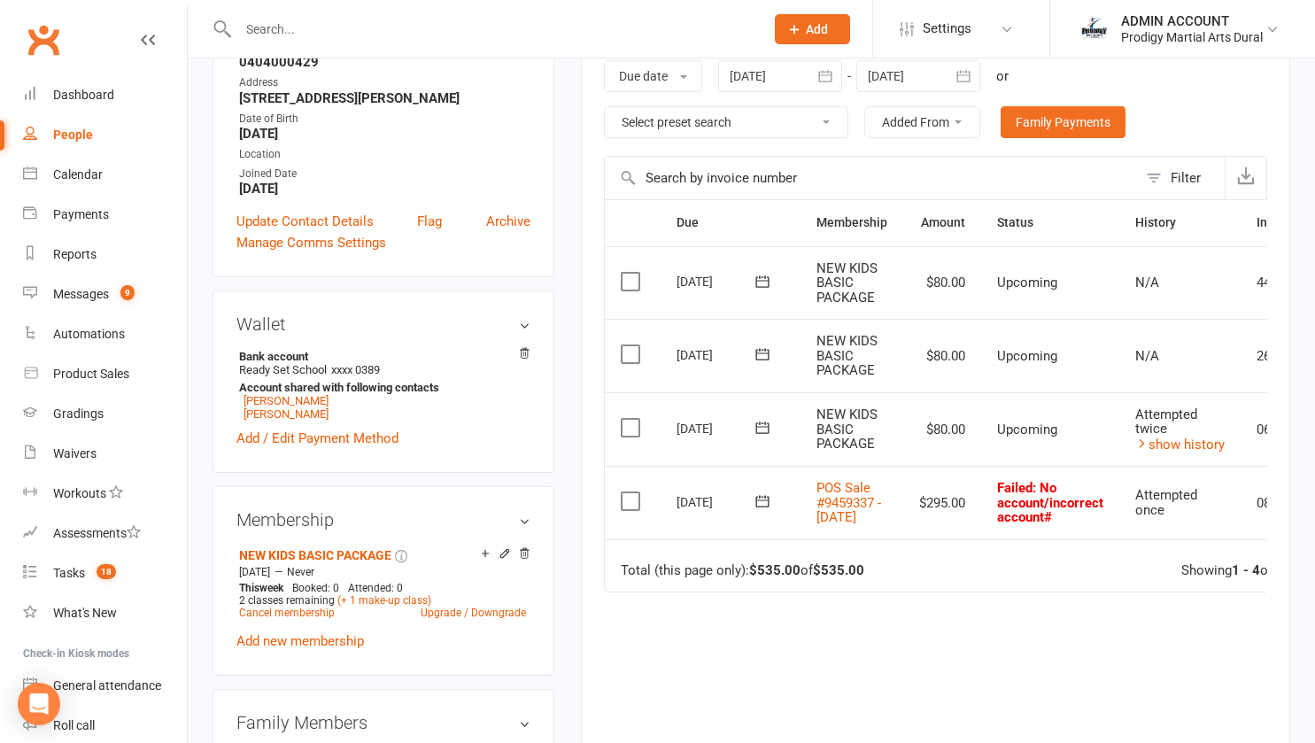
scroll to position [306, 0]
click at [766, 505] on icon at bounding box center [763, 501] width 18 height 18
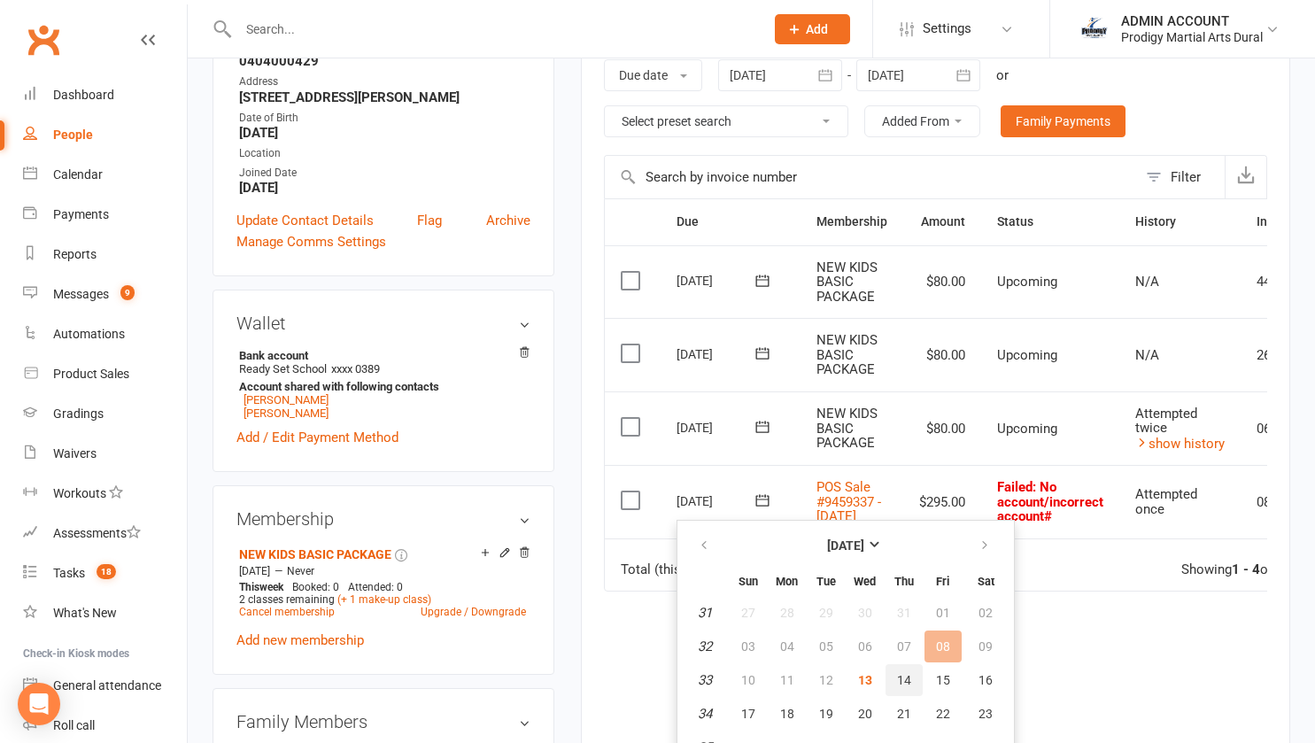
click at [900, 671] on button "14" at bounding box center [904, 680] width 37 height 32
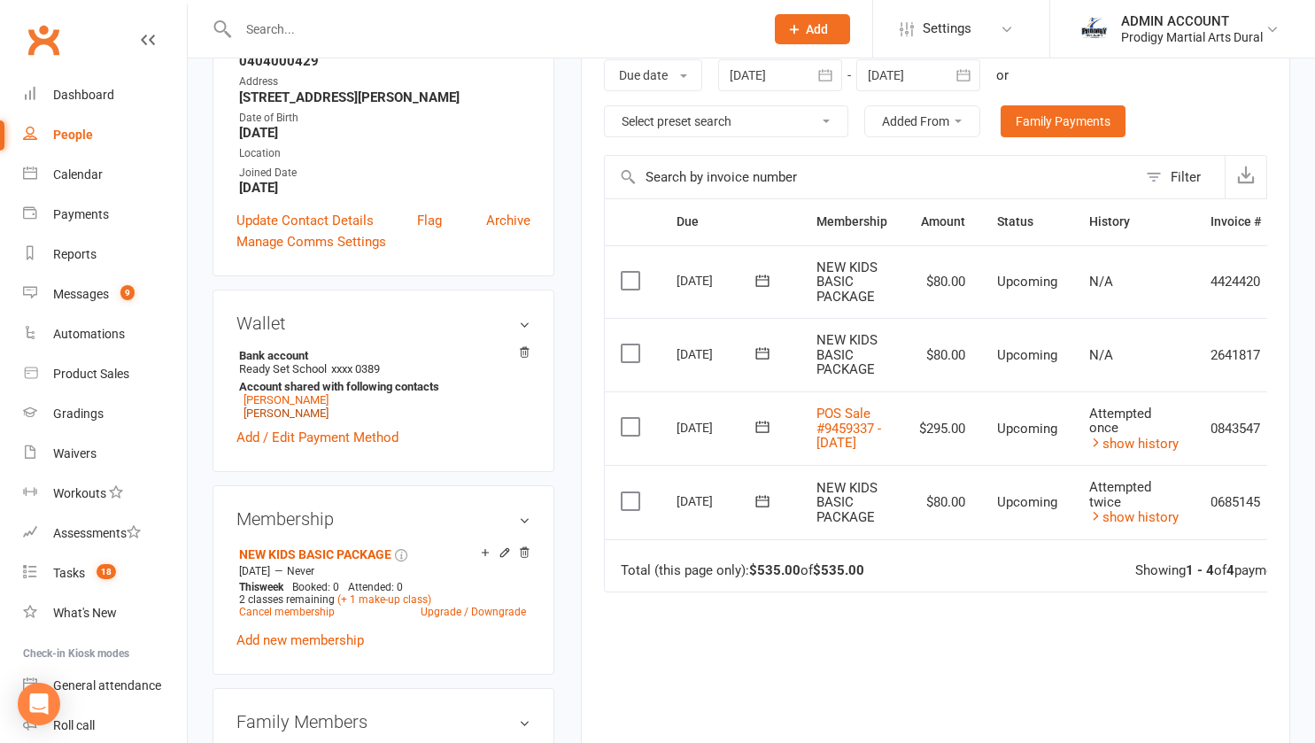
click at [281, 420] on link "Marcus Rizk" at bounding box center [286, 413] width 85 height 13
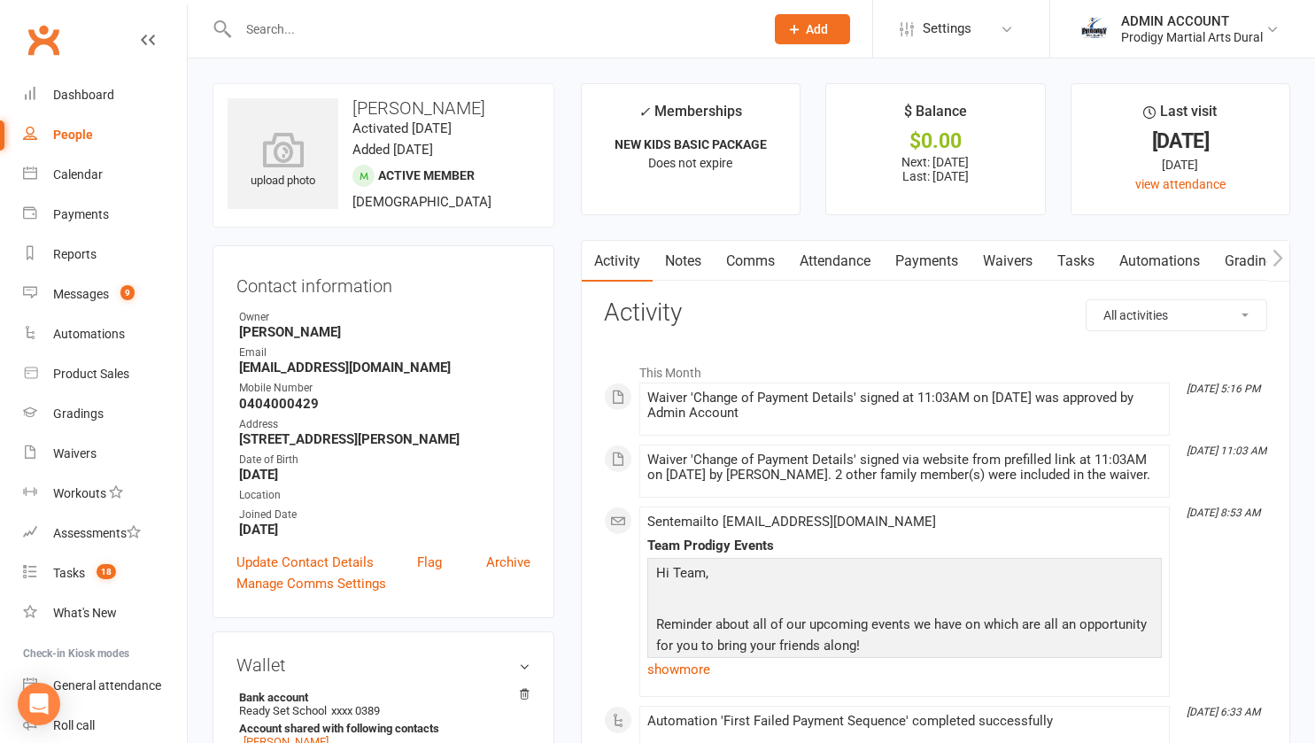
click at [914, 261] on link "Payments" at bounding box center [927, 261] width 88 height 41
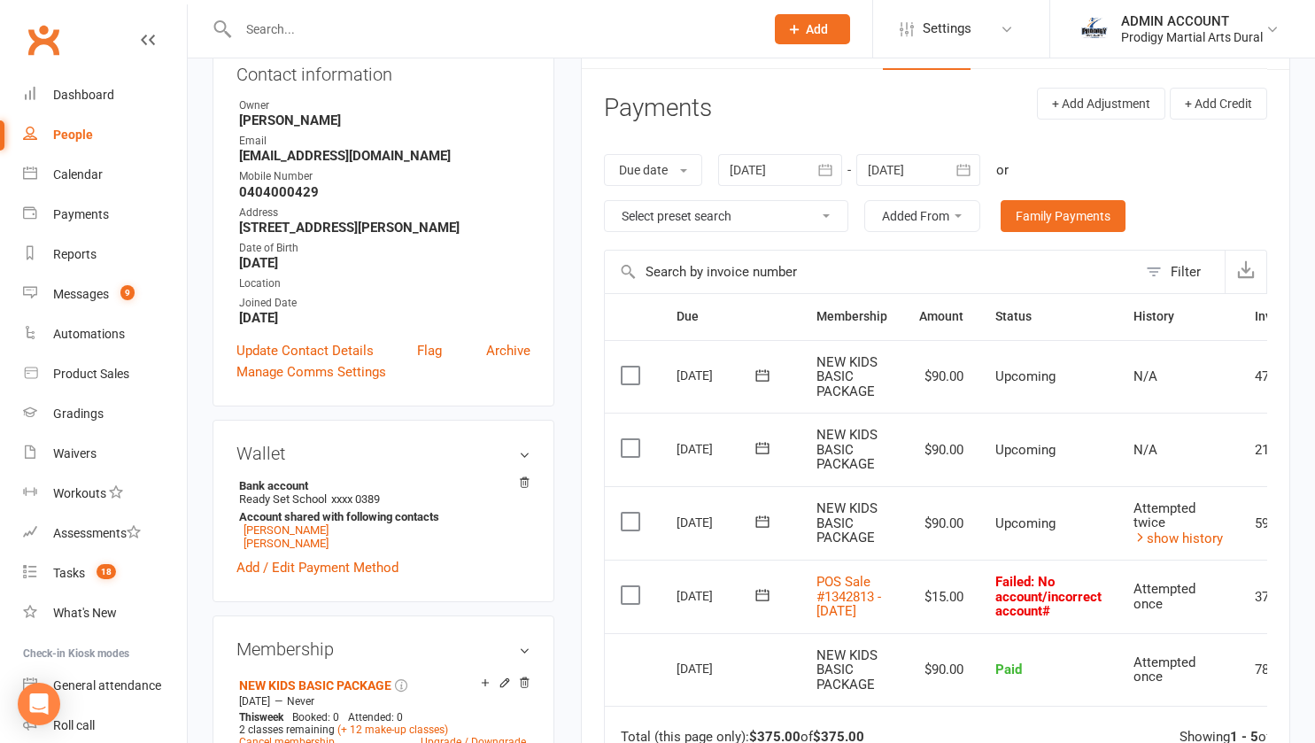
scroll to position [215, 0]
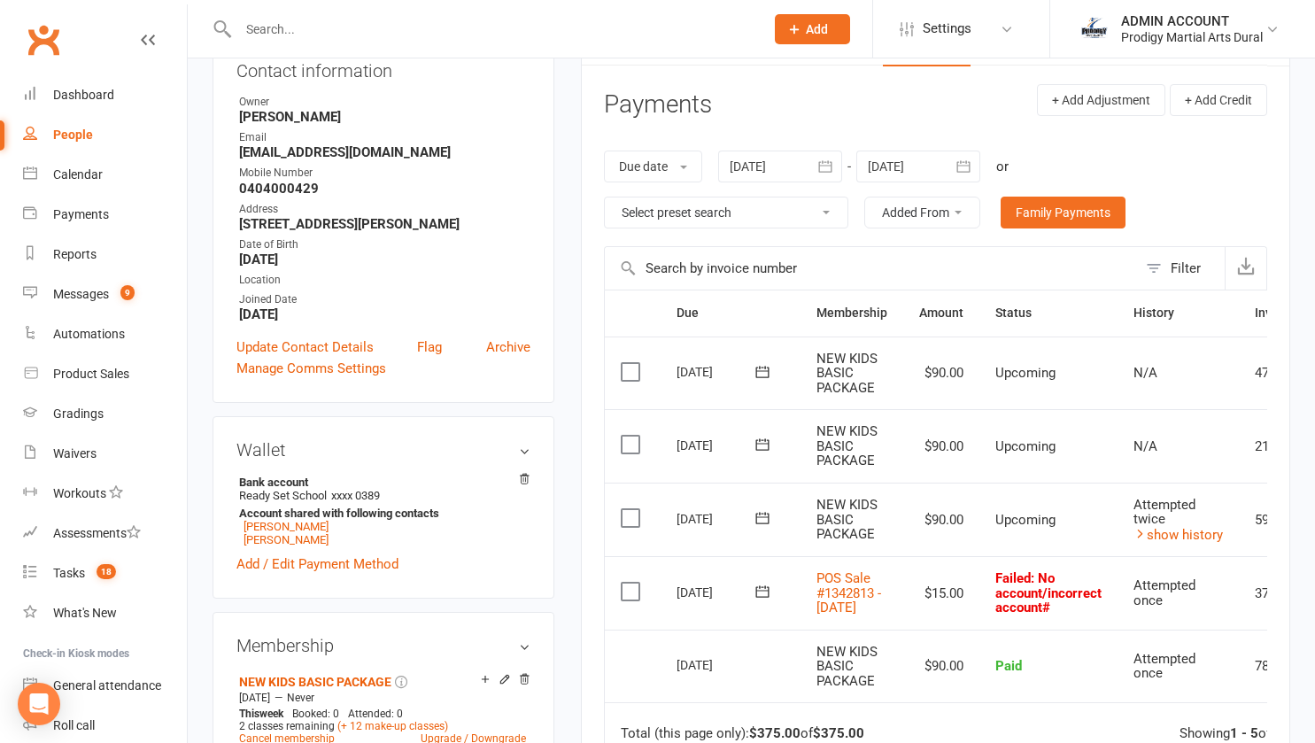
click at [756, 595] on icon at bounding box center [762, 591] width 13 height 12
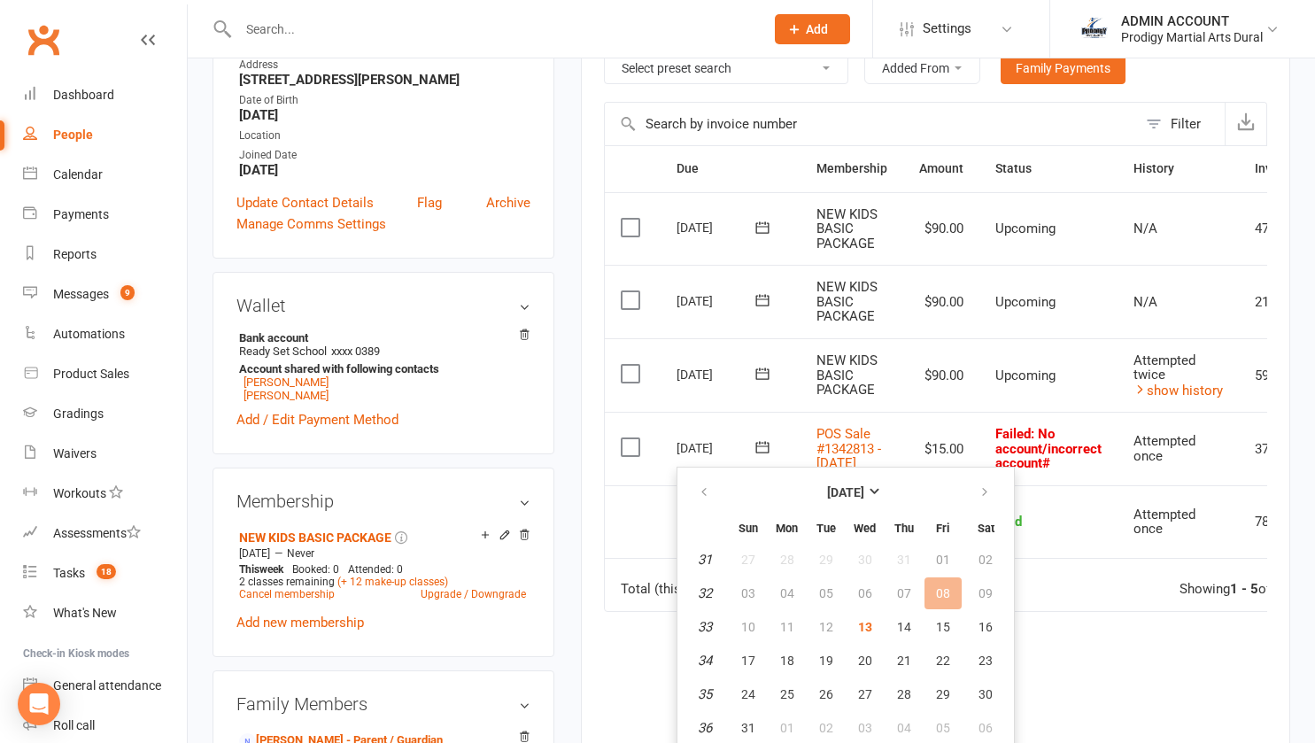
scroll to position [361, 0]
click at [903, 620] on span "14" at bounding box center [904, 625] width 14 height 14
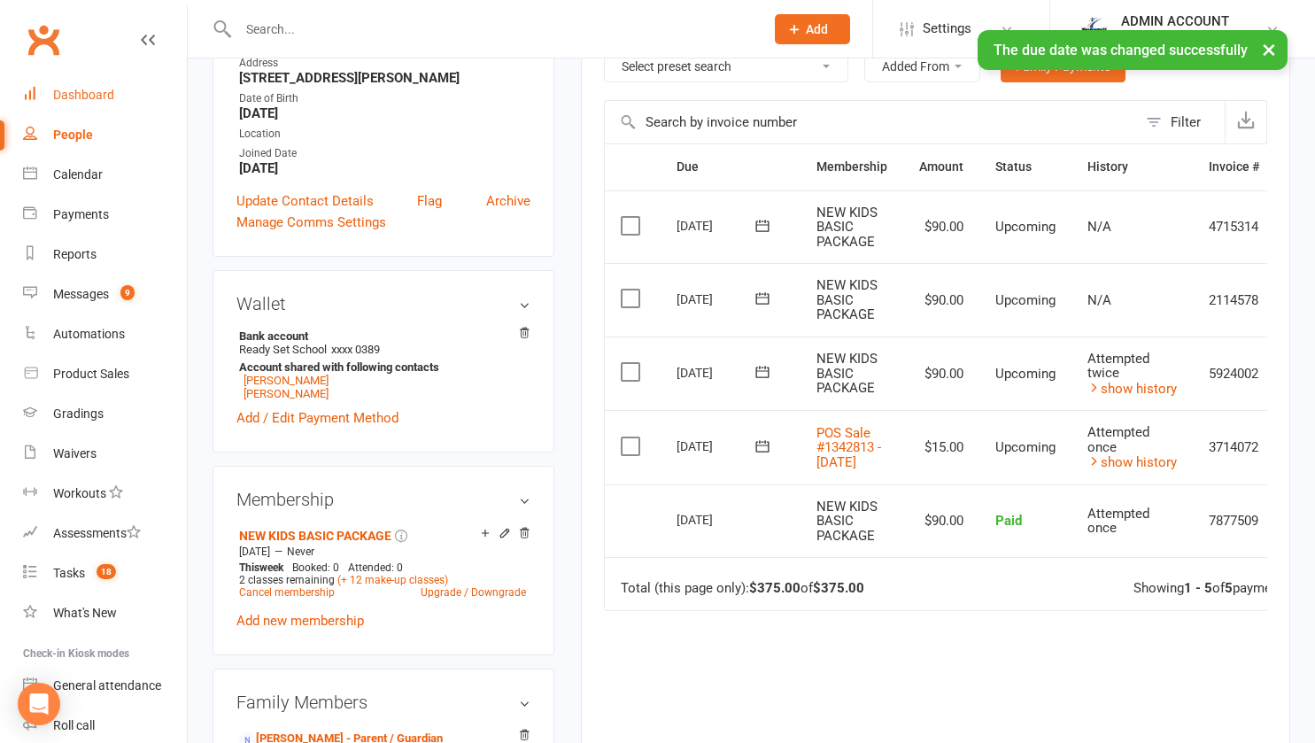
click at [81, 95] on div "Dashboard" at bounding box center [83, 95] width 61 height 14
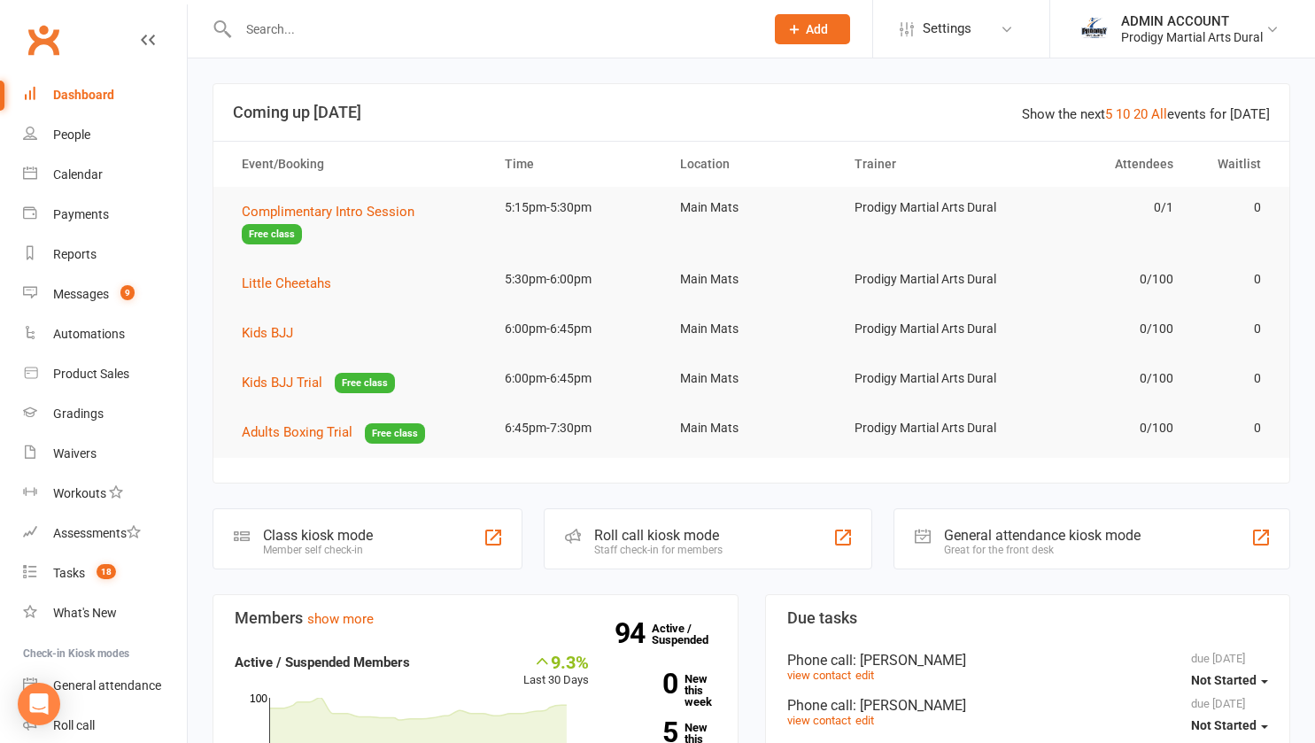
click at [268, 25] on input "text" at bounding box center [492, 29] width 519 height 25
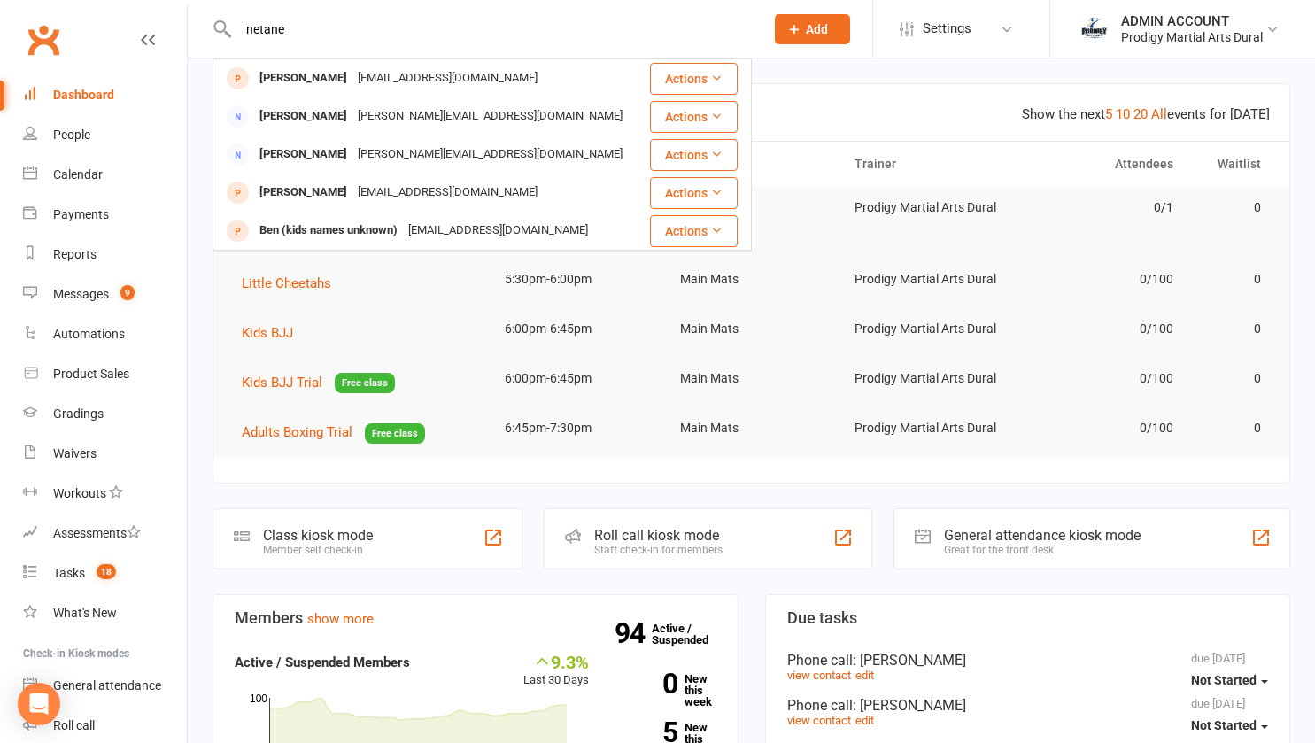
type input "netane"
click at [1166, 28] on div "ADMIN ACCOUNT" at bounding box center [1192, 21] width 142 height 16
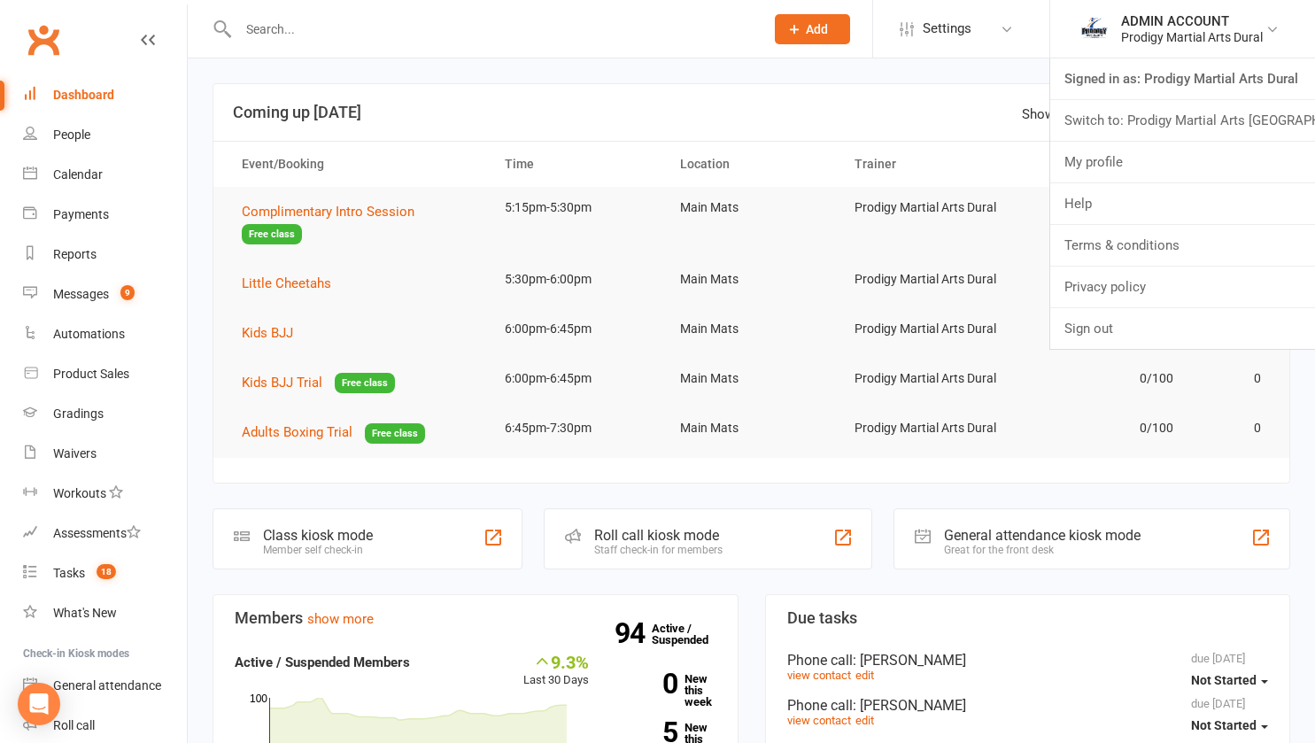
click at [1174, 121] on link "Switch to: Prodigy Martial Arts Seven Hills" at bounding box center [1182, 120] width 265 height 41
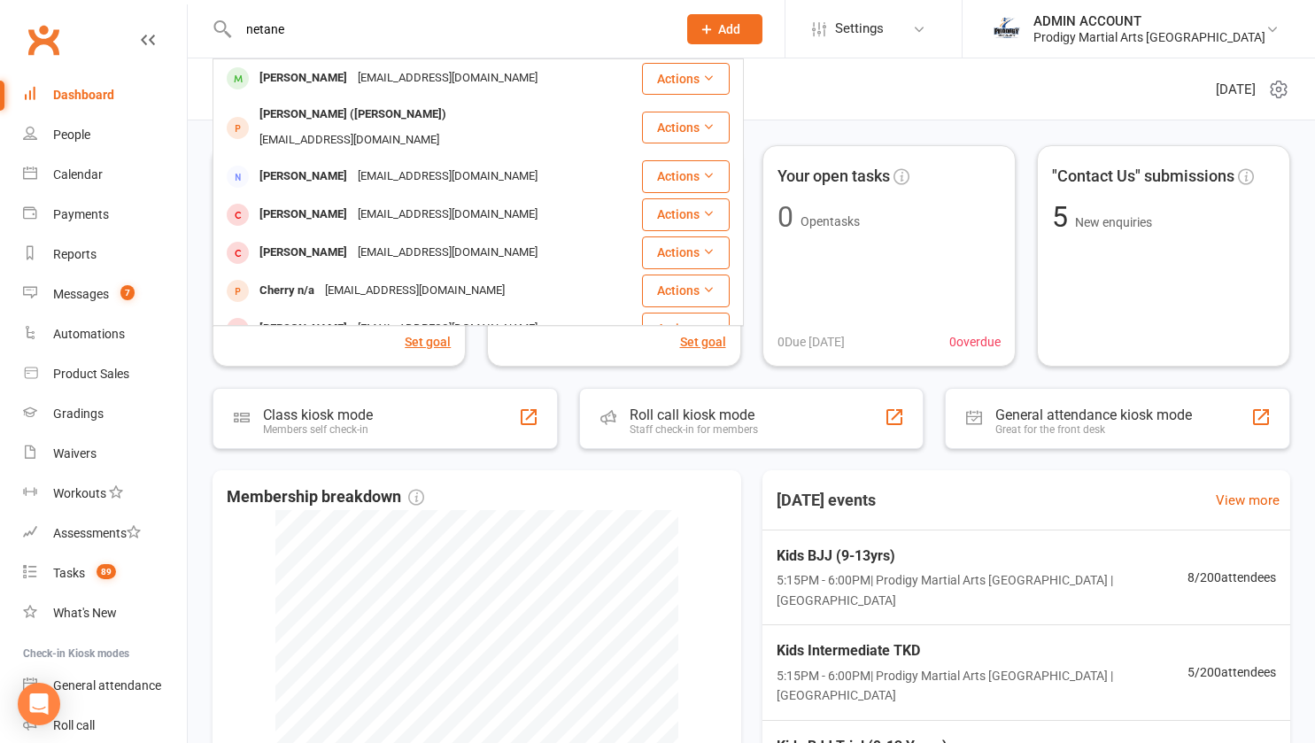
type input "netane"
click at [284, 74] on div "Netane Palaki" at bounding box center [303, 79] width 98 height 26
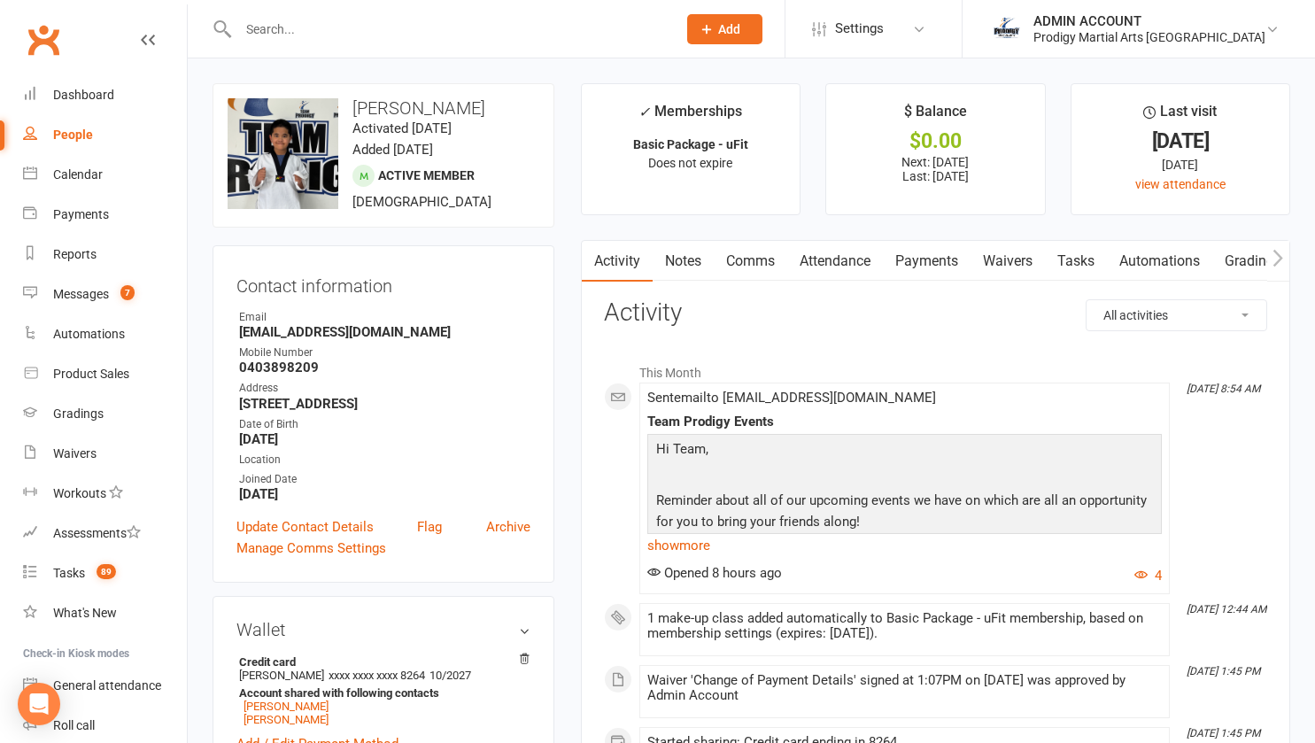
click at [911, 265] on link "Payments" at bounding box center [927, 261] width 88 height 41
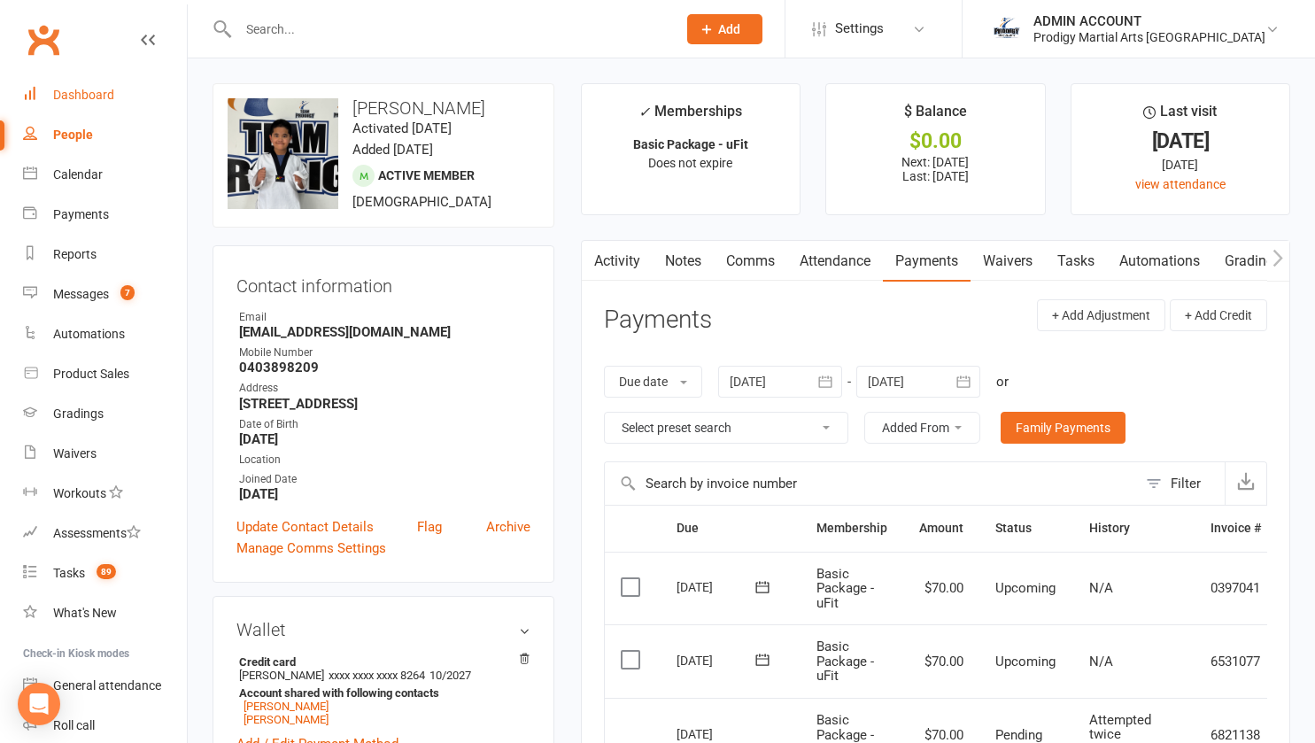
click at [82, 91] on div "Dashboard" at bounding box center [83, 95] width 61 height 14
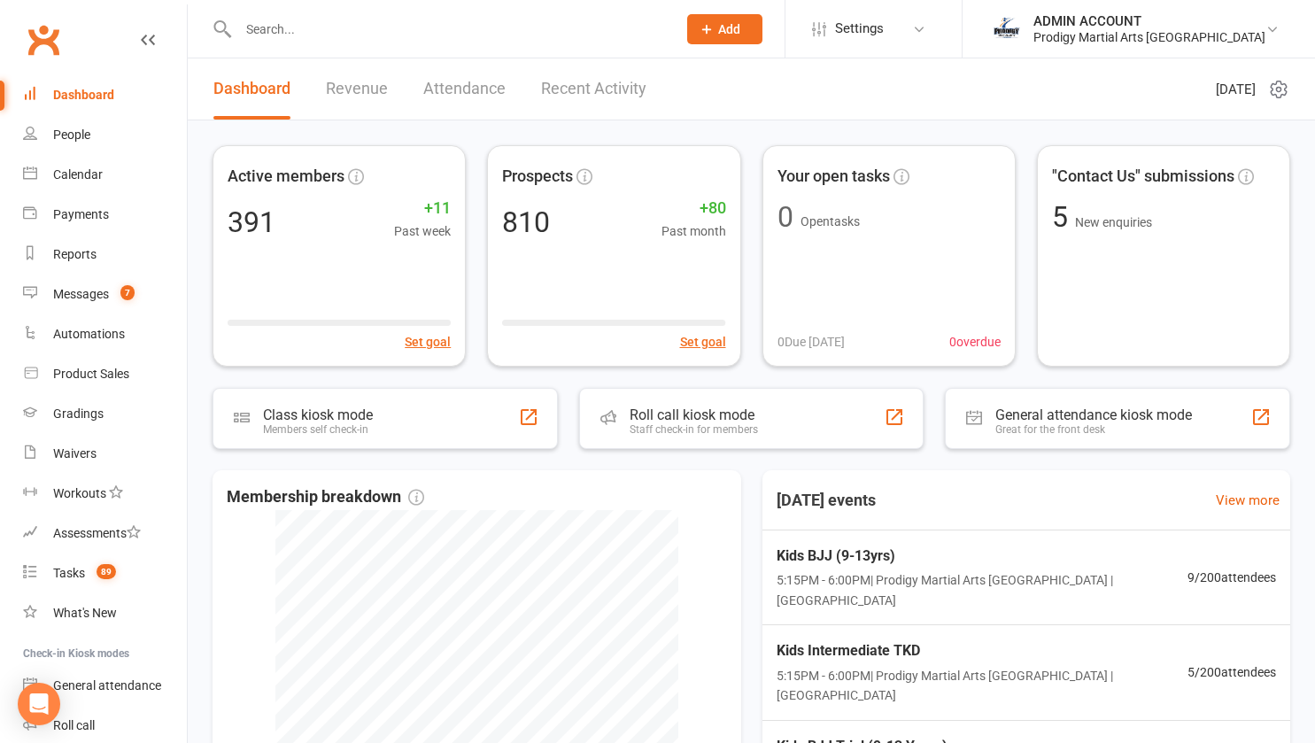
click at [291, 27] on input "text" at bounding box center [448, 29] width 431 height 25
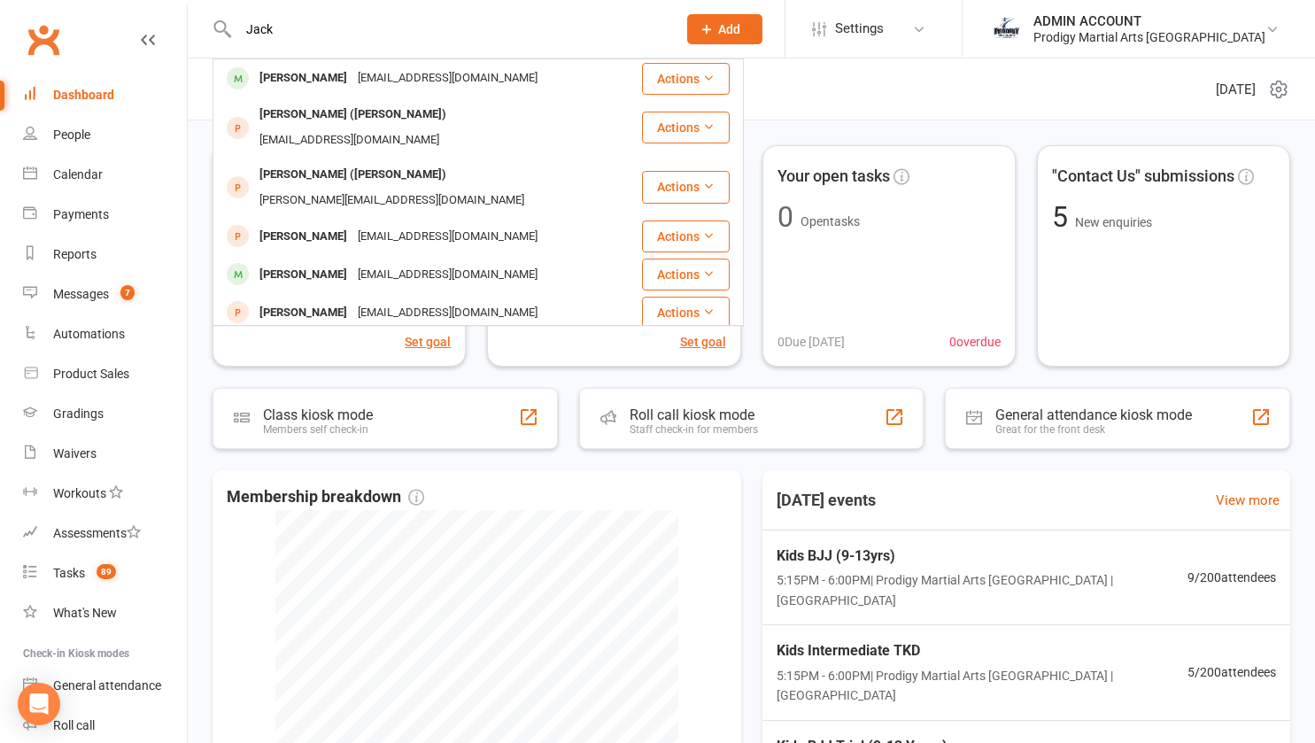
type input "Jack"
click at [300, 78] on div "[PERSON_NAME]" at bounding box center [303, 79] width 98 height 26
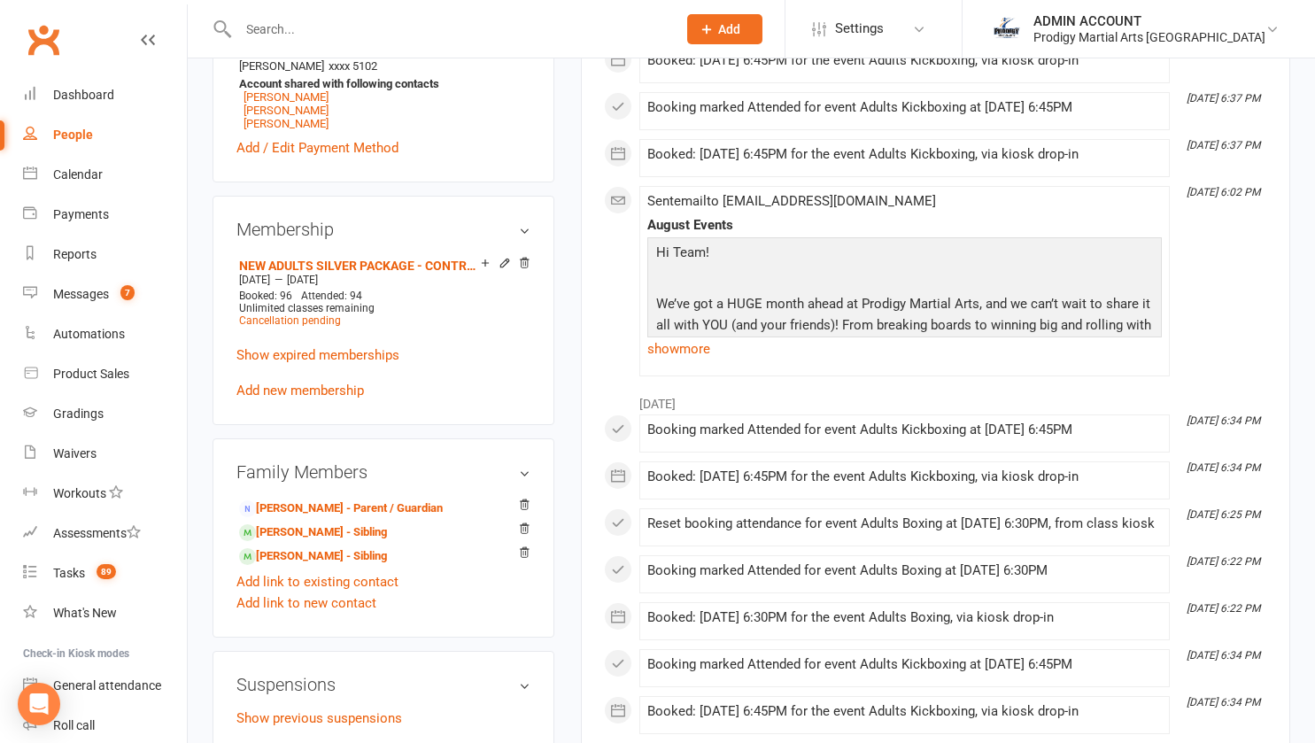
scroll to position [1352, 0]
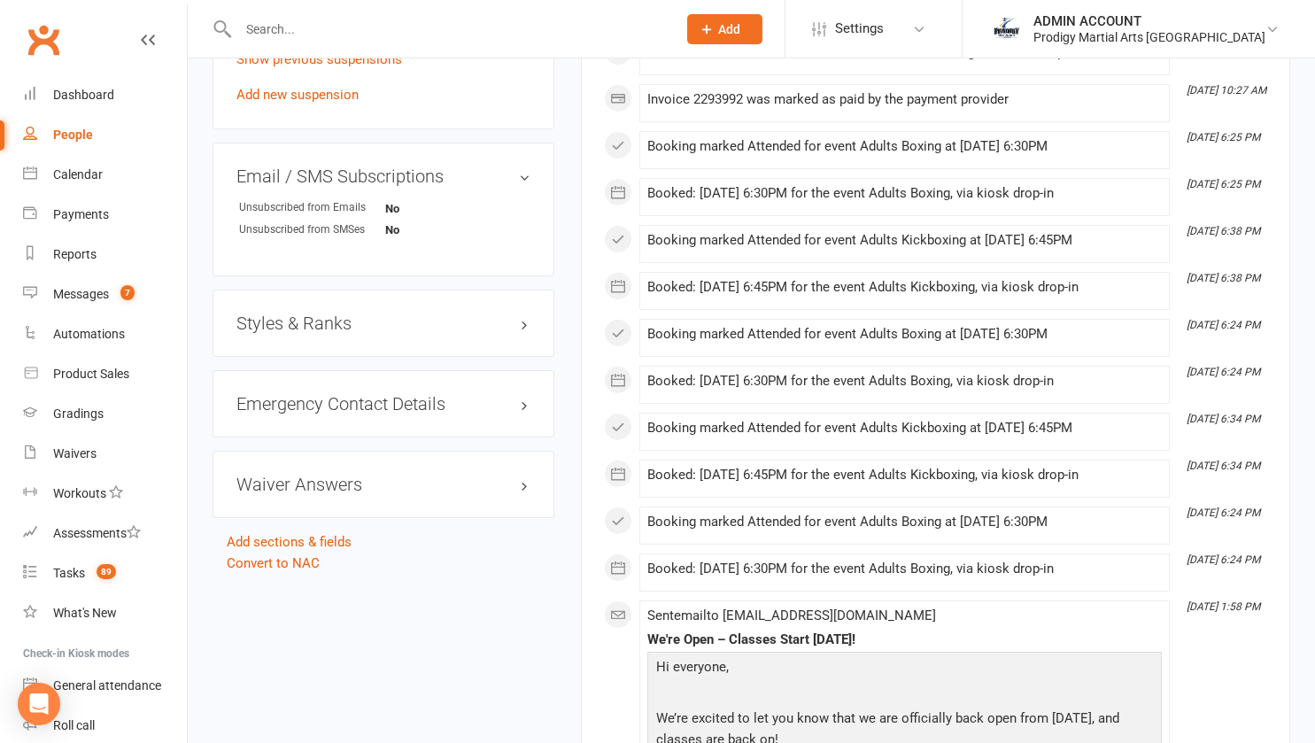
click at [304, 329] on h3 "Styles & Ranks" at bounding box center [383, 323] width 294 height 19
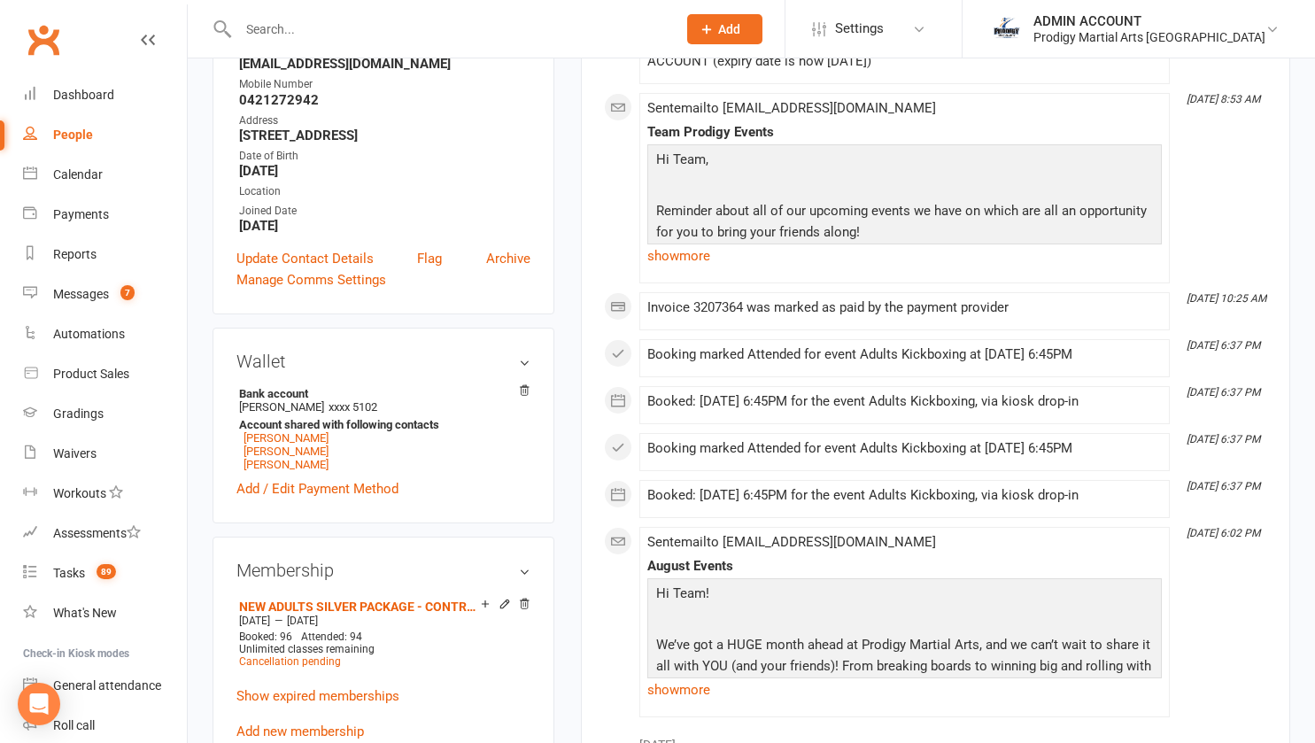
scroll to position [341, 0]
